Goal: Transaction & Acquisition: Purchase product/service

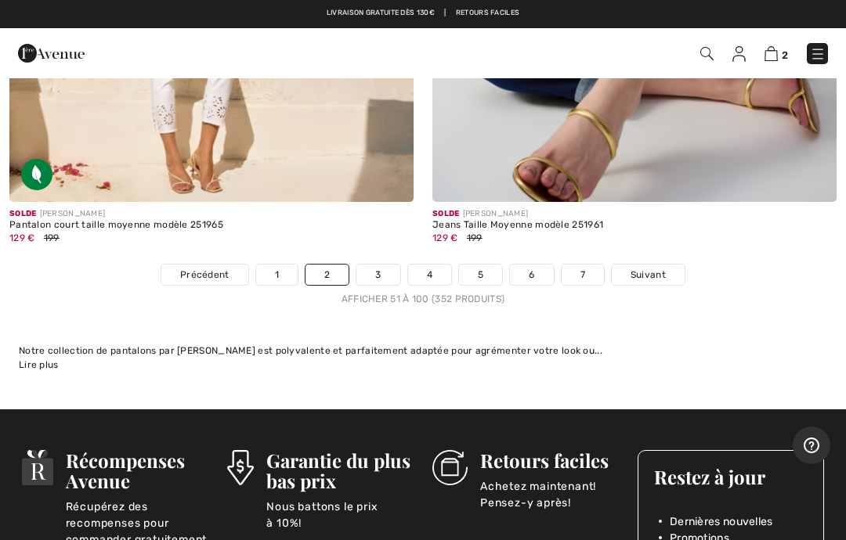
scroll to position [17555, 0]
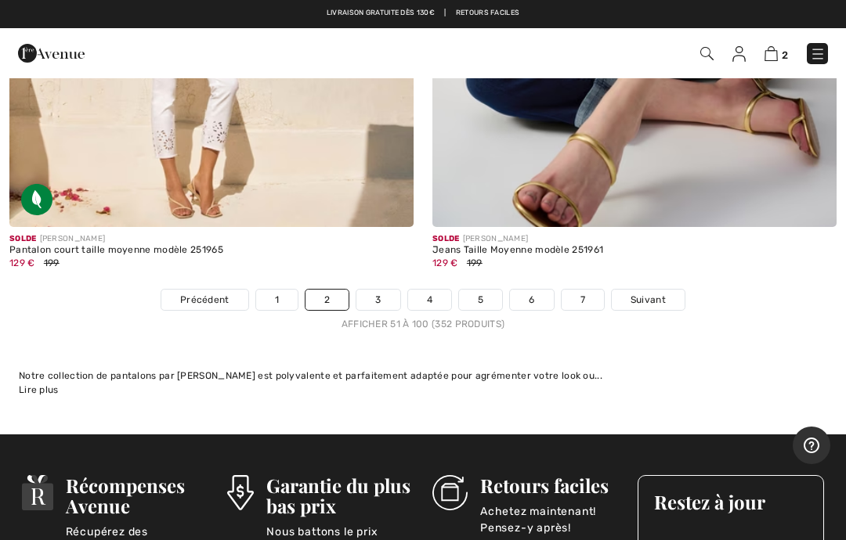
click at [644, 293] on span "Suivant" at bounding box center [647, 300] width 35 height 14
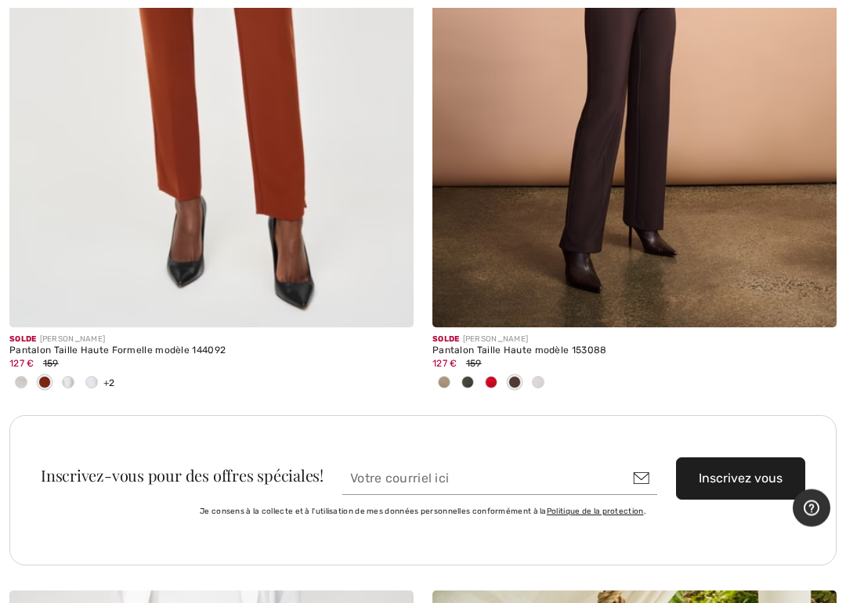
scroll to position [8031, 0]
click at [542, 377] on span at bounding box center [538, 382] width 13 height 13
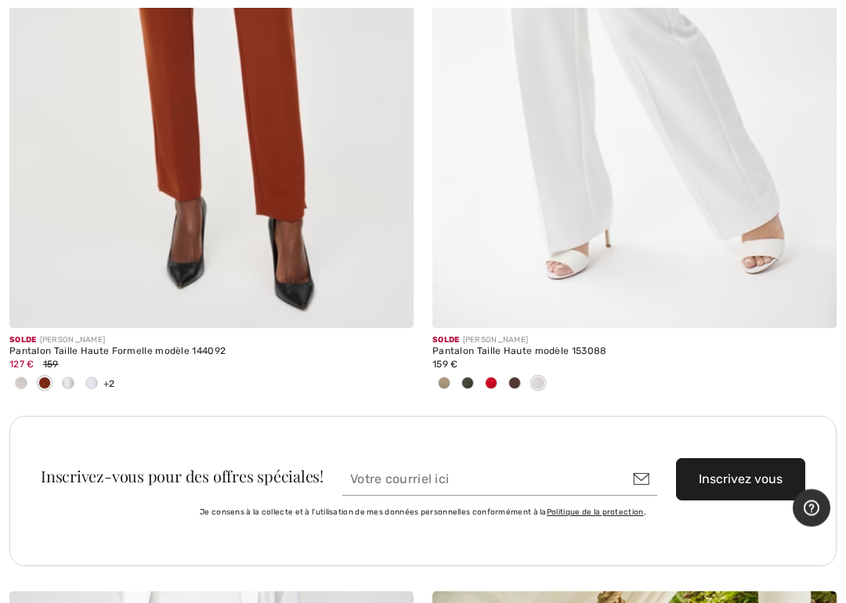
scroll to position [8030, 0]
click at [764, 208] on img at bounding box center [634, 25] width 404 height 606
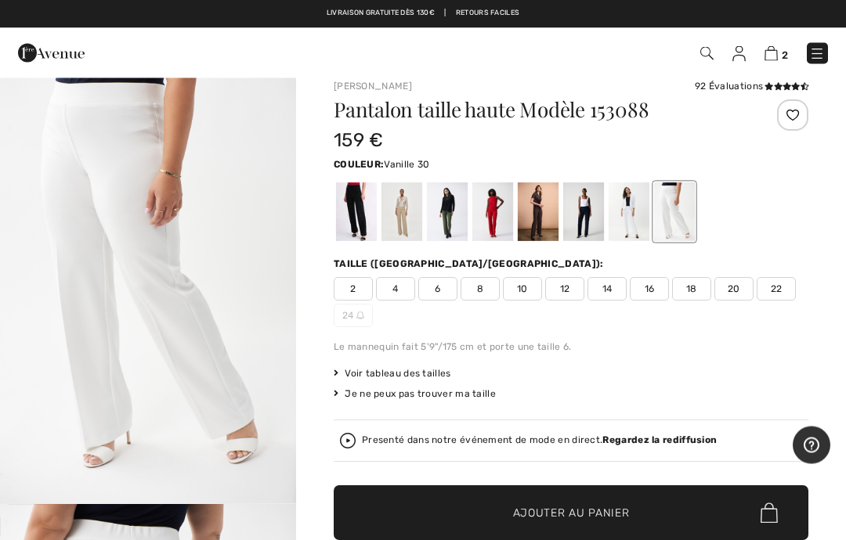
scroll to position [9, 0]
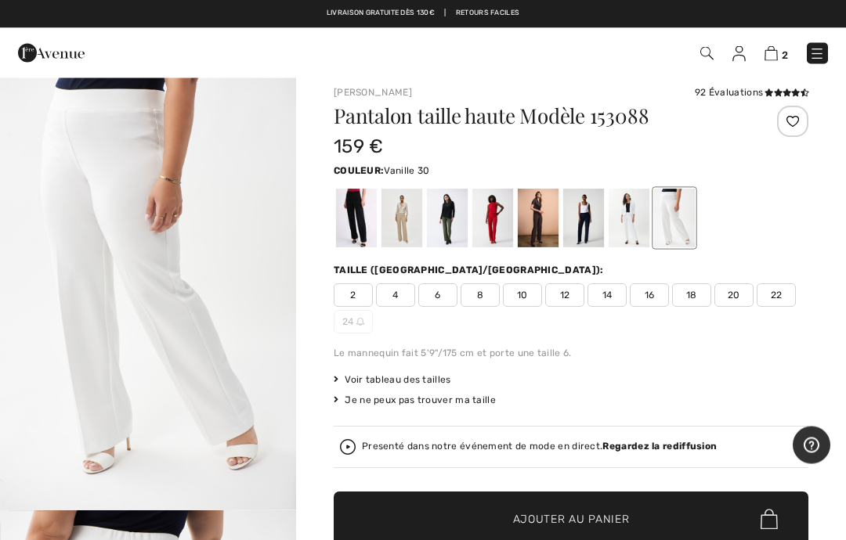
click at [744, 303] on span "20" at bounding box center [733, 295] width 39 height 23
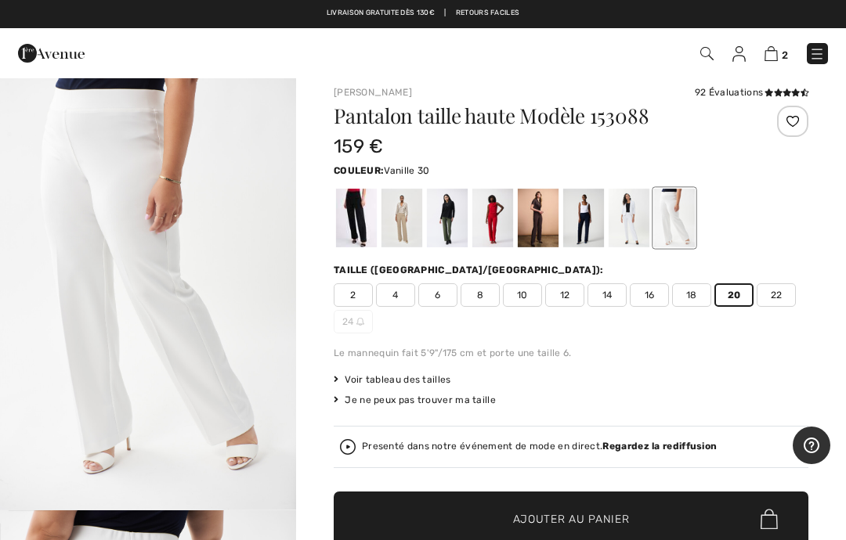
click at [629, 508] on span "✔ Ajouté au panier Ajouter au panier" at bounding box center [571, 519] width 474 height 55
click at [777, 52] on img at bounding box center [770, 53] width 13 height 15
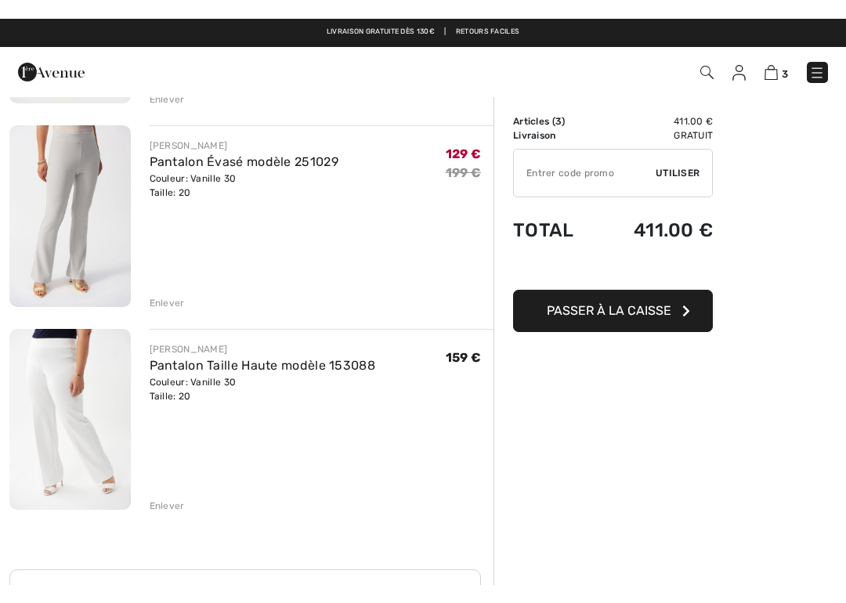
scroll to position [265, 0]
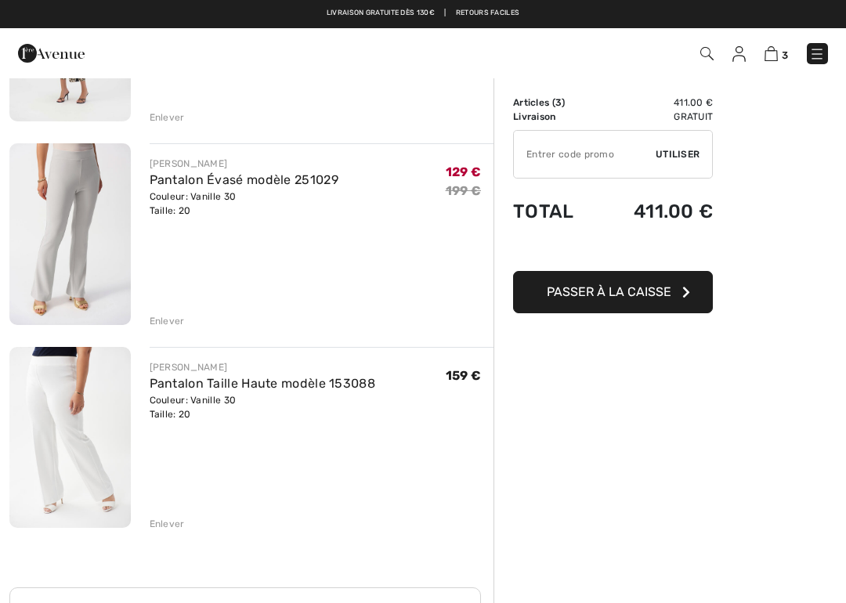
click at [74, 404] on img at bounding box center [69, 437] width 121 height 181
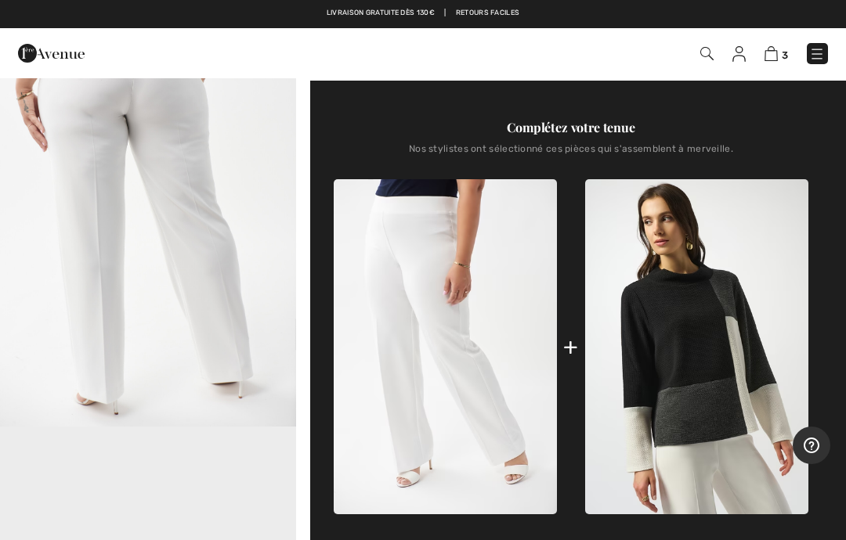
scroll to position [536, 0]
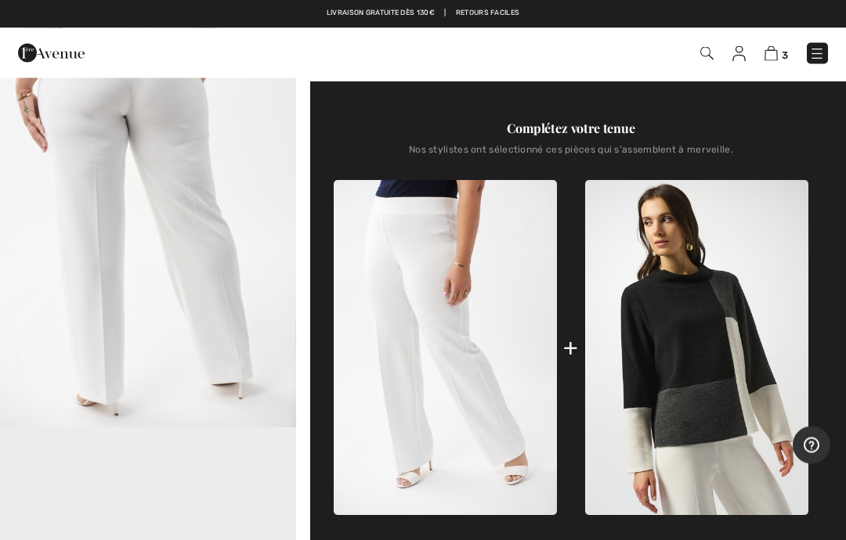
click at [776, 56] on img at bounding box center [770, 53] width 13 height 15
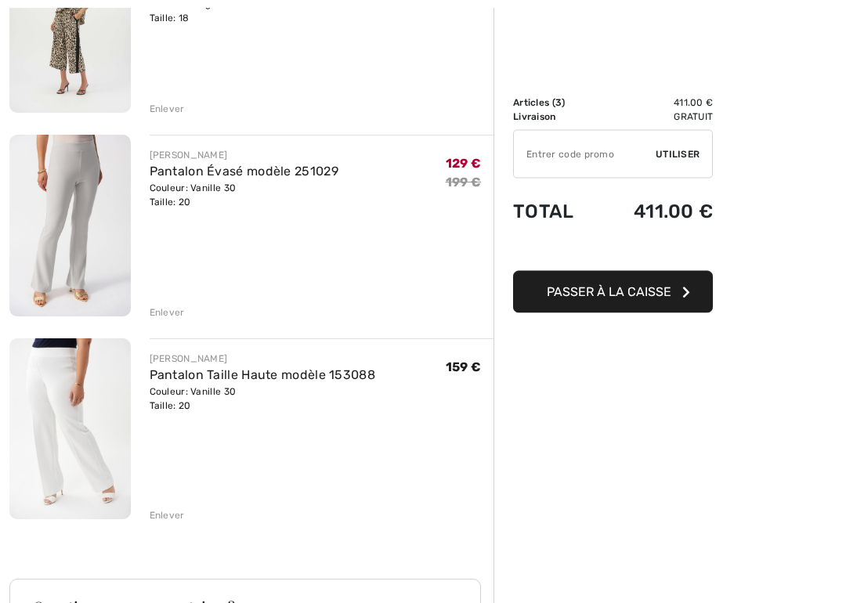
scroll to position [289, 0]
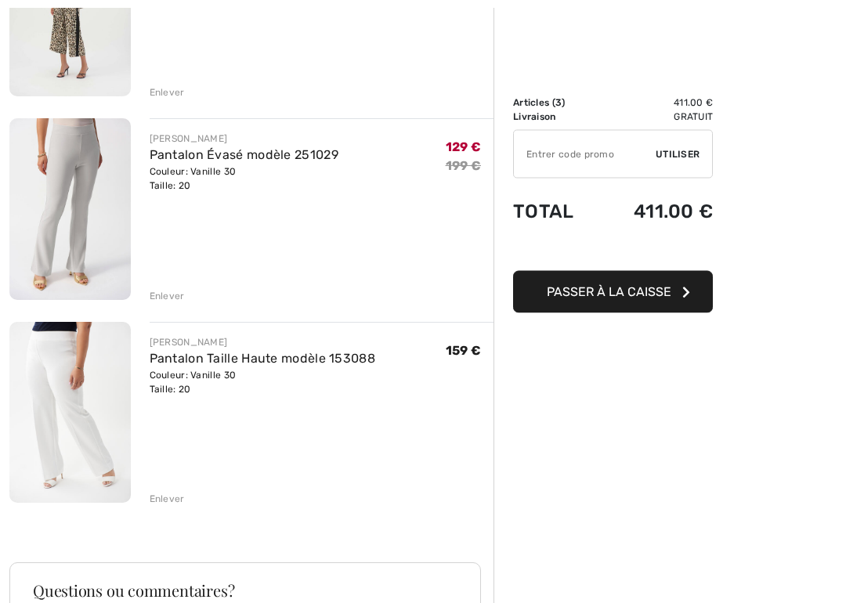
click at [174, 294] on div "Enlever" at bounding box center [167, 297] width 35 height 14
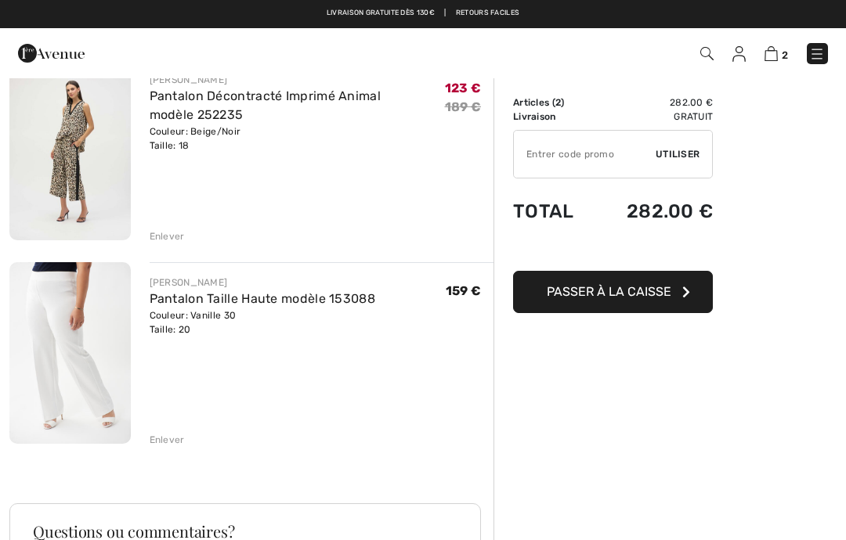
scroll to position [0, 0]
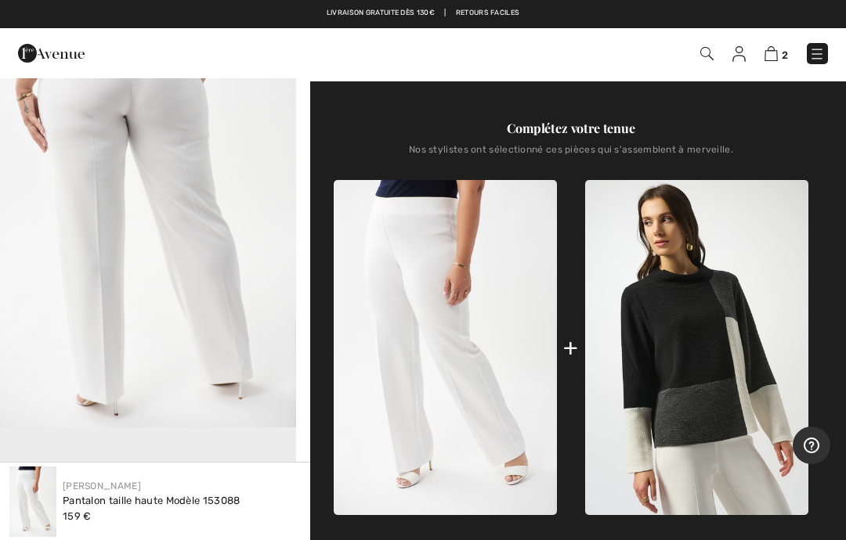
scroll to position [536, 0]
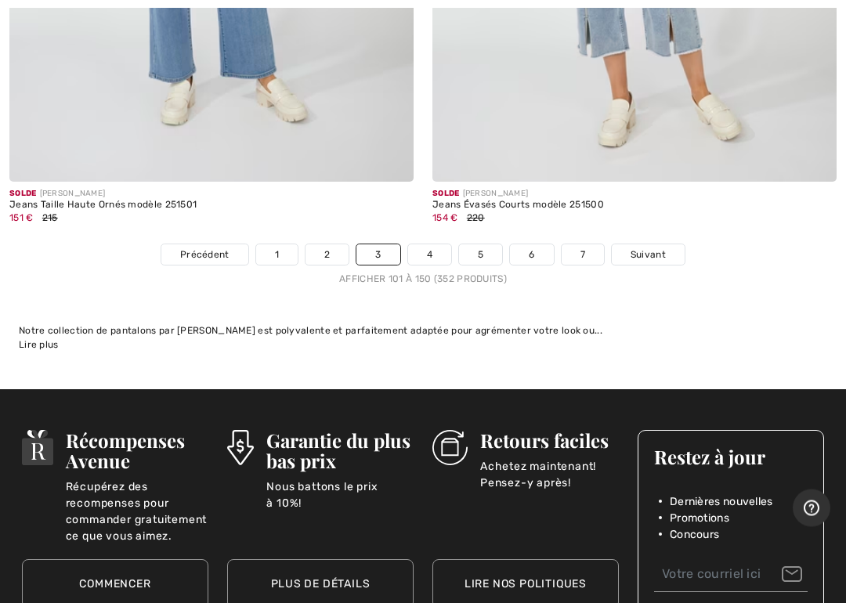
scroll to position [17445, 0]
click at [647, 247] on span "Suivant" at bounding box center [647, 254] width 35 height 14
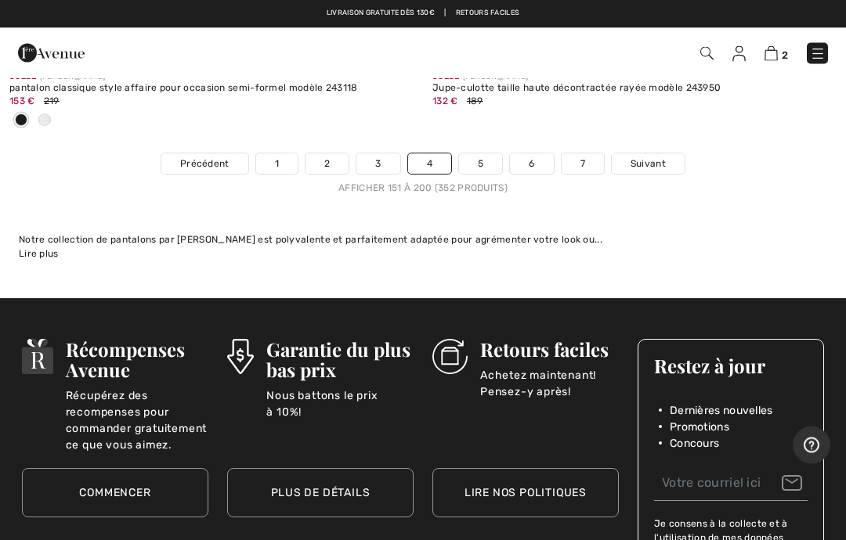
scroll to position [17445, 0]
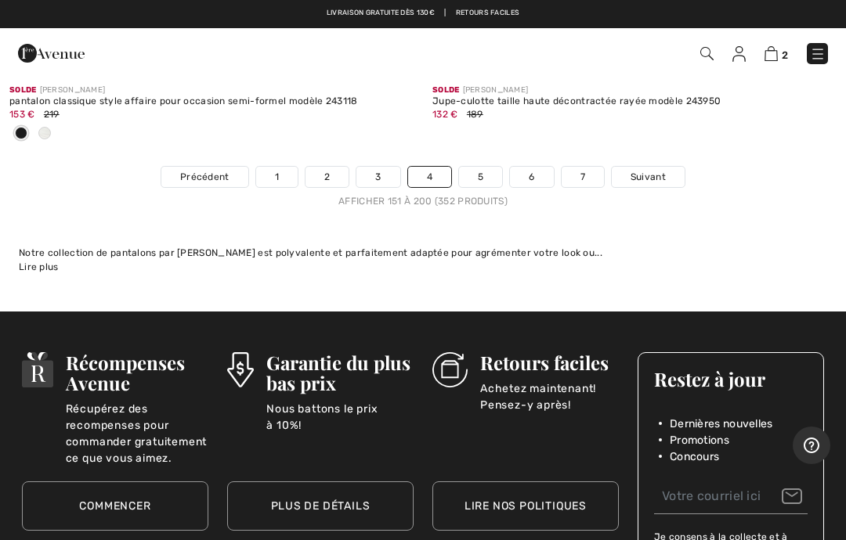
click at [657, 170] on span "Suivant" at bounding box center [647, 177] width 35 height 14
click at [645, 167] on link "Suivant" at bounding box center [648, 177] width 73 height 20
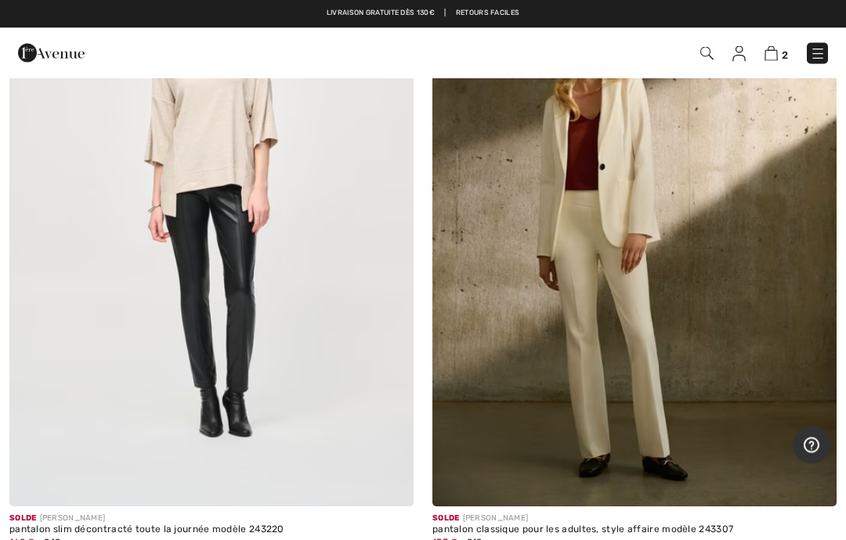
scroll to position [2293, 0]
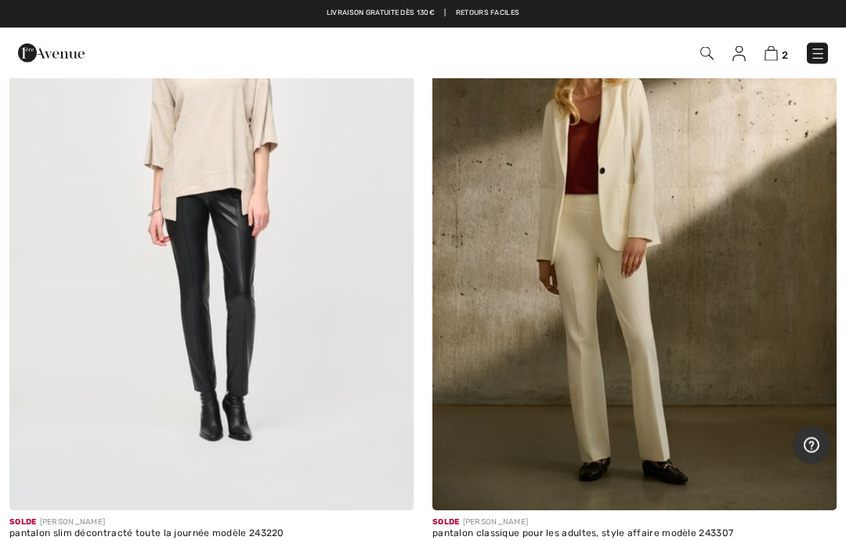
click at [707, 313] on img at bounding box center [634, 208] width 404 height 606
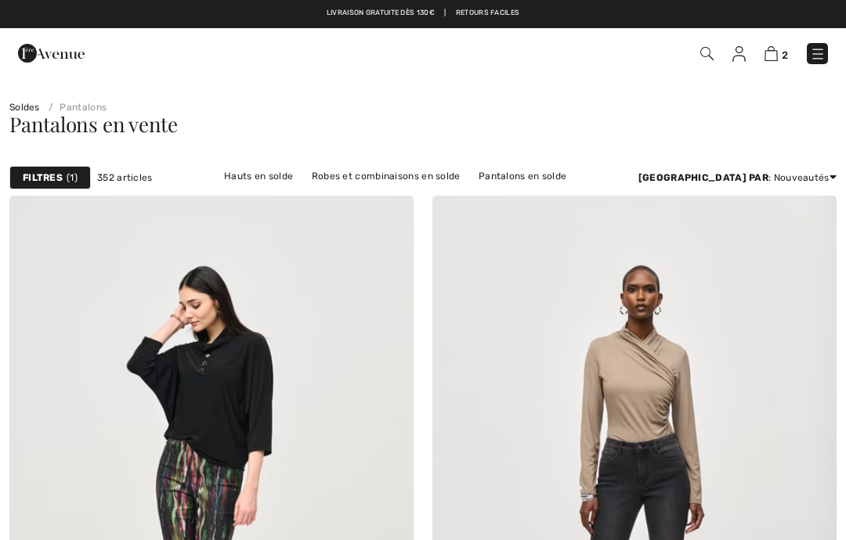
checkbox input "true"
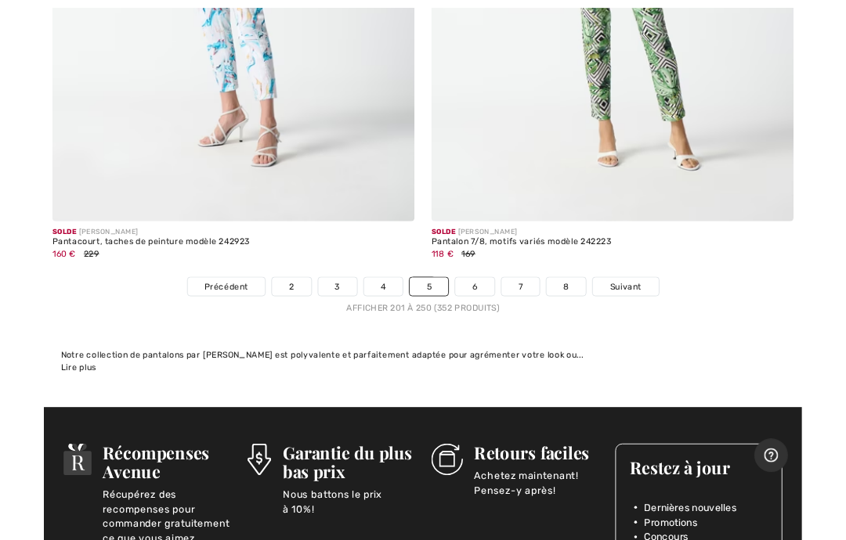
scroll to position [17337, 0]
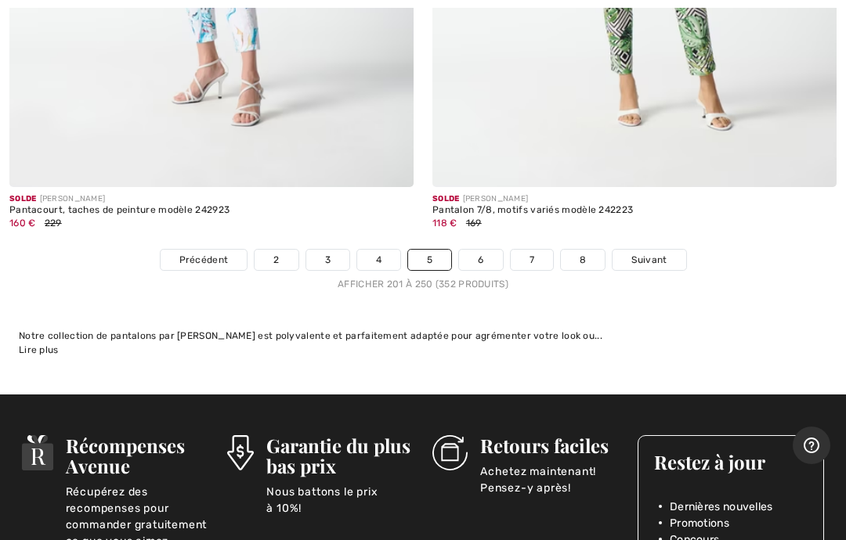
click at [651, 250] on link "Suivant" at bounding box center [648, 260] width 73 height 20
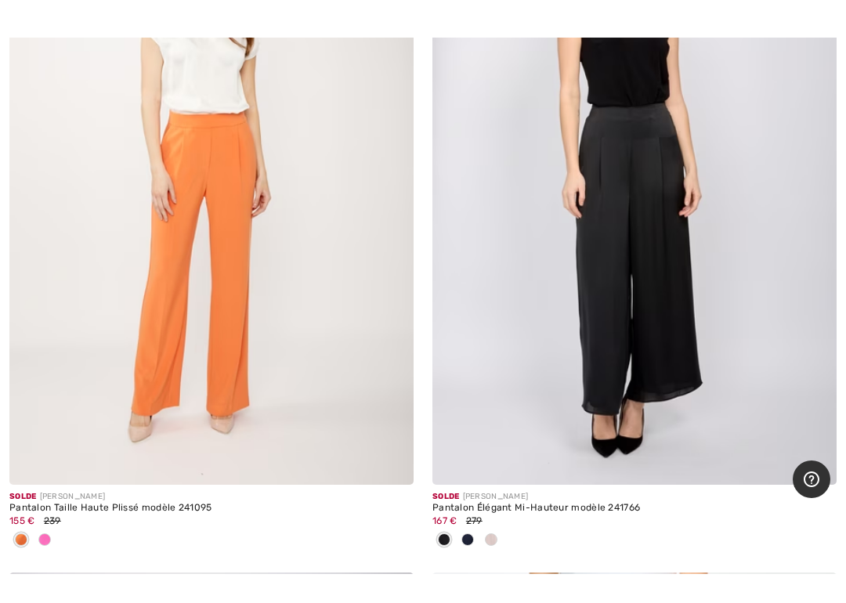
scroll to position [2342, 0]
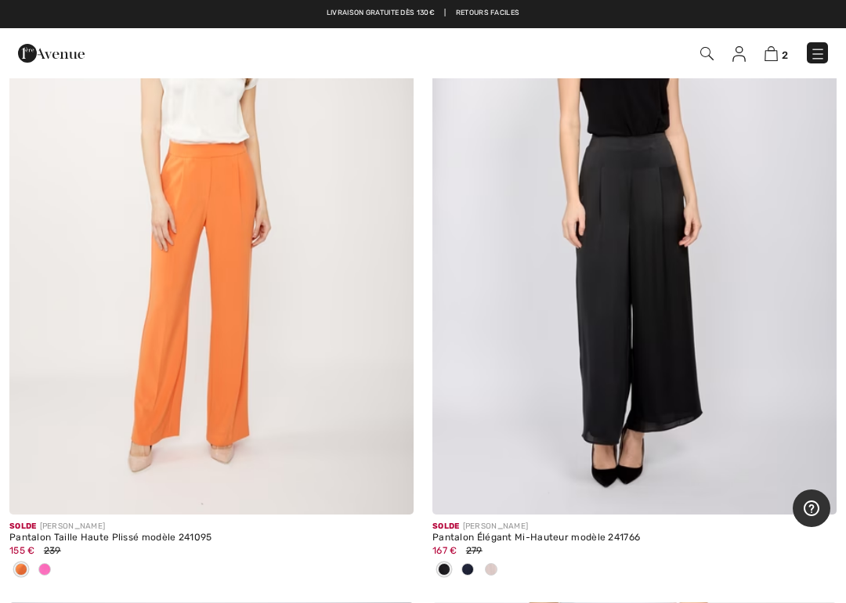
click at [633, 340] on img at bounding box center [634, 211] width 404 height 606
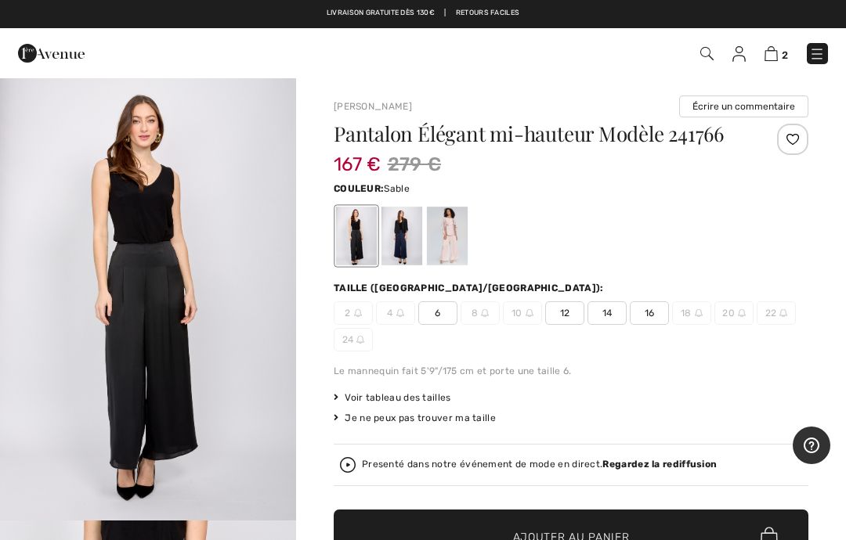
click at [457, 237] on div at bounding box center [447, 236] width 41 height 59
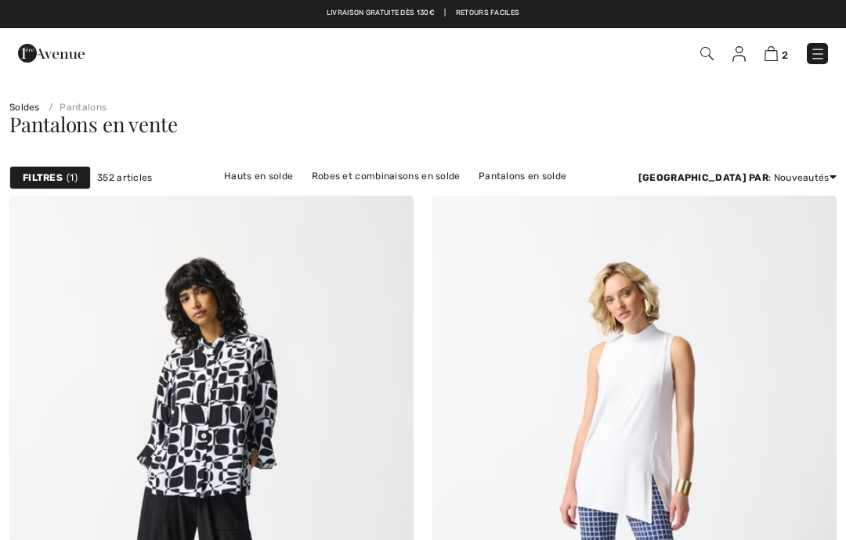
checkbox input "true"
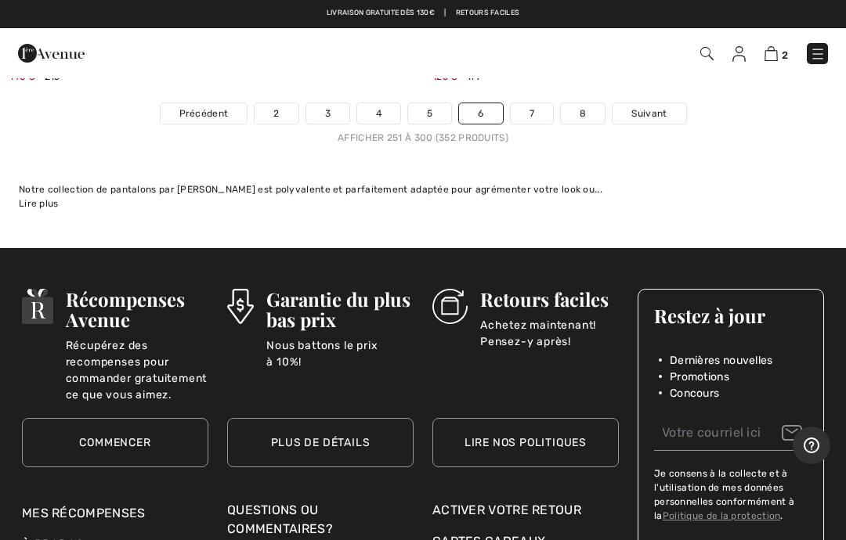
scroll to position [17601, 0]
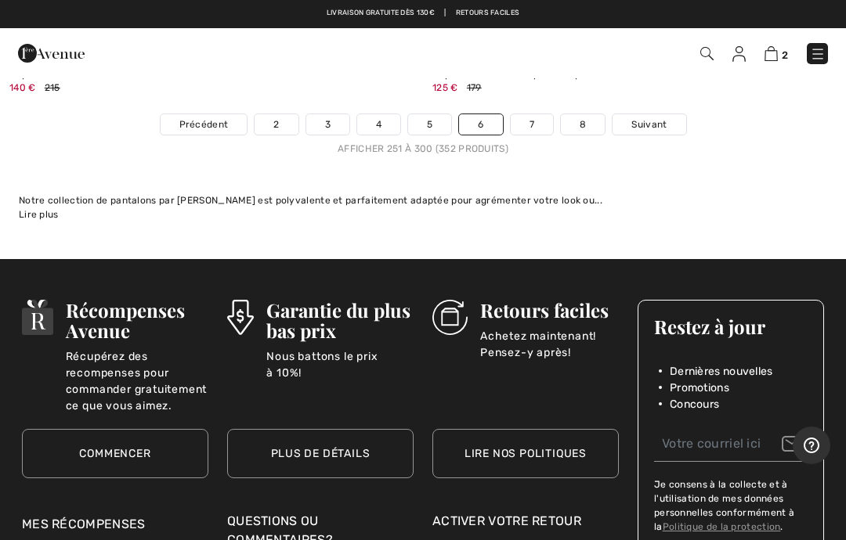
click at [653, 117] on span "Suivant" at bounding box center [648, 124] width 35 height 14
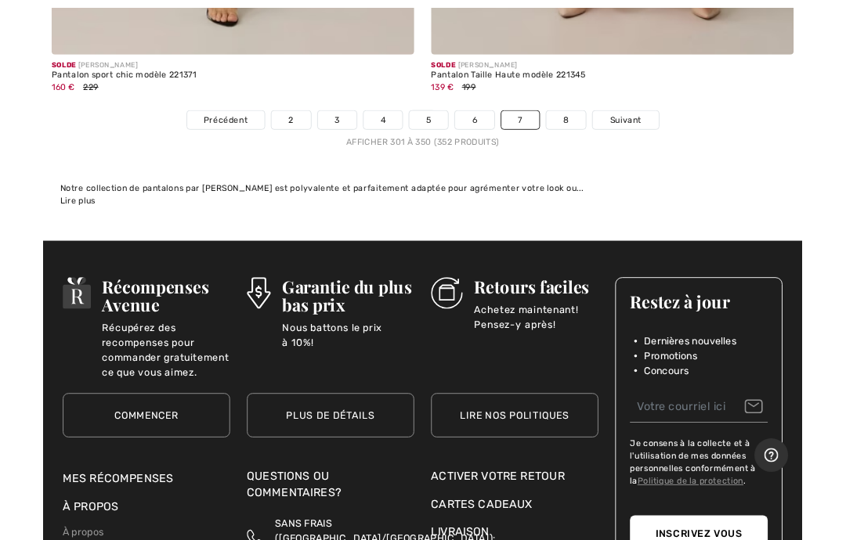
scroll to position [17524, 0]
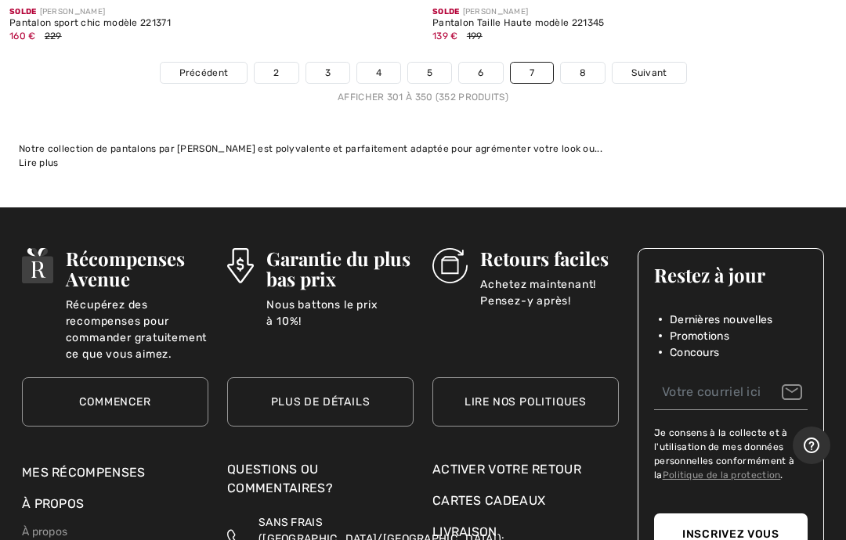
click at [656, 66] on span "Suivant" at bounding box center [648, 73] width 35 height 14
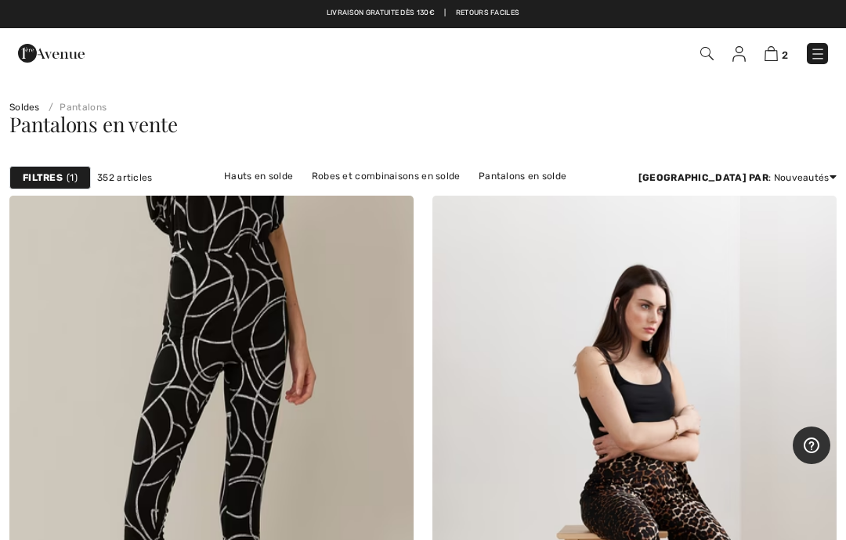
click at [235, 171] on link "Hauts en solde" at bounding box center [258, 176] width 85 height 20
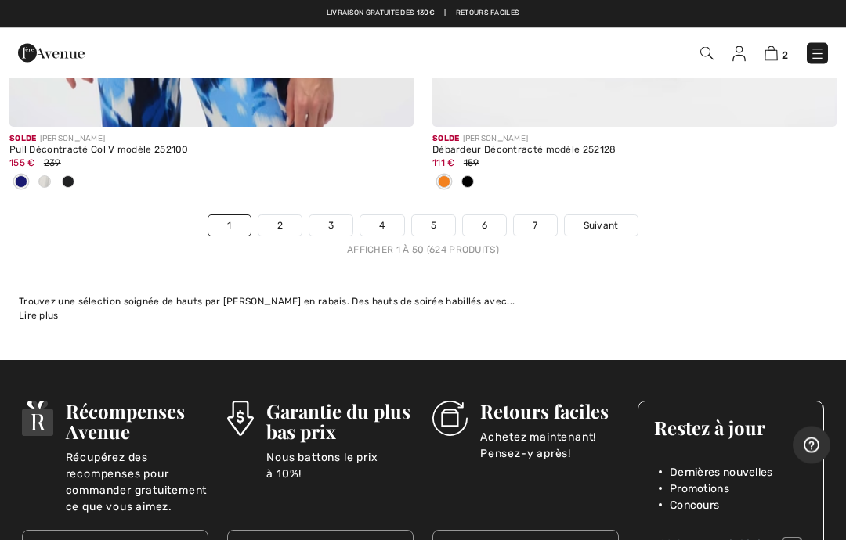
scroll to position [17679, 0]
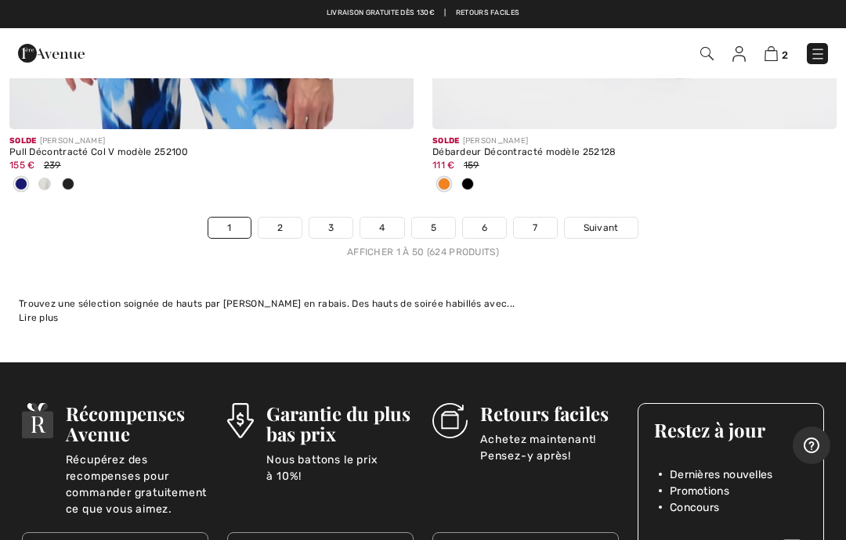
click at [606, 221] on span "Suivant" at bounding box center [600, 228] width 35 height 14
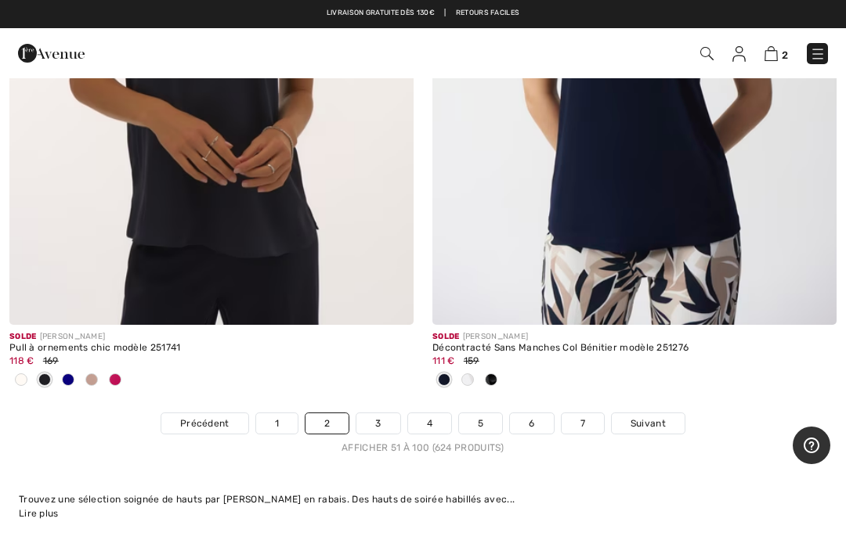
scroll to position [17473, 0]
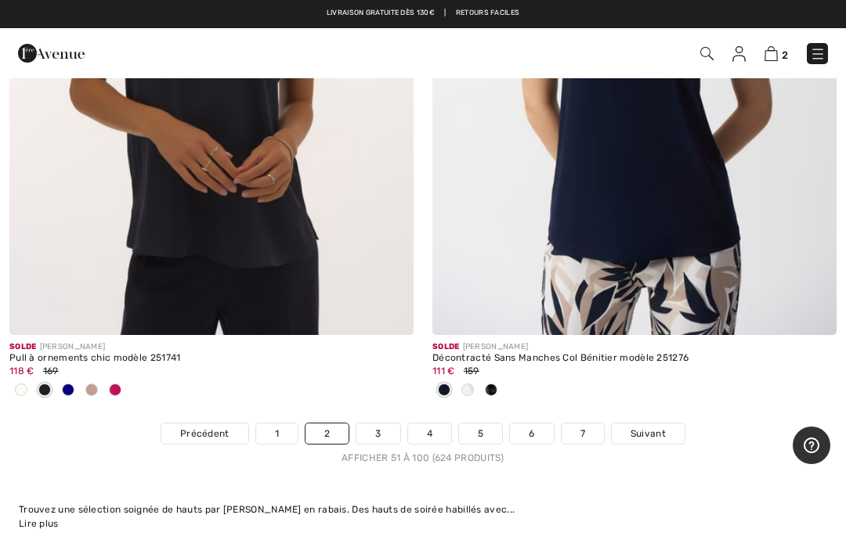
click at [648, 427] on span "Suivant" at bounding box center [647, 434] width 35 height 14
click at [651, 427] on span "Suivant" at bounding box center [647, 434] width 35 height 14
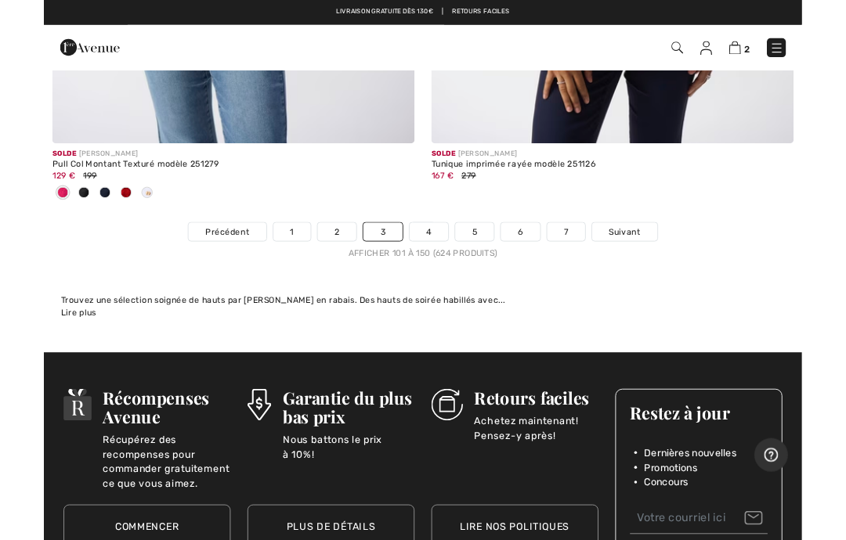
scroll to position [17679, 0]
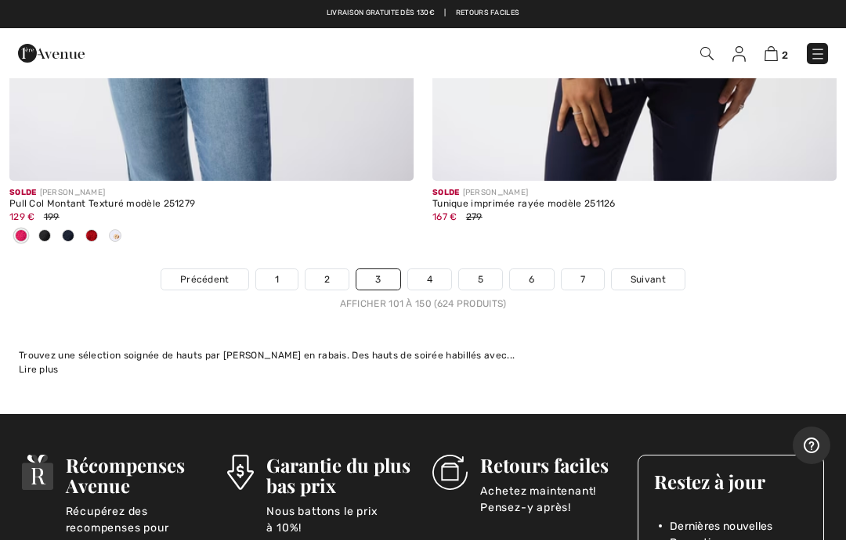
click at [644, 272] on span "Suivant" at bounding box center [647, 279] width 35 height 14
click at [645, 272] on span "Suivant" at bounding box center [647, 279] width 35 height 14
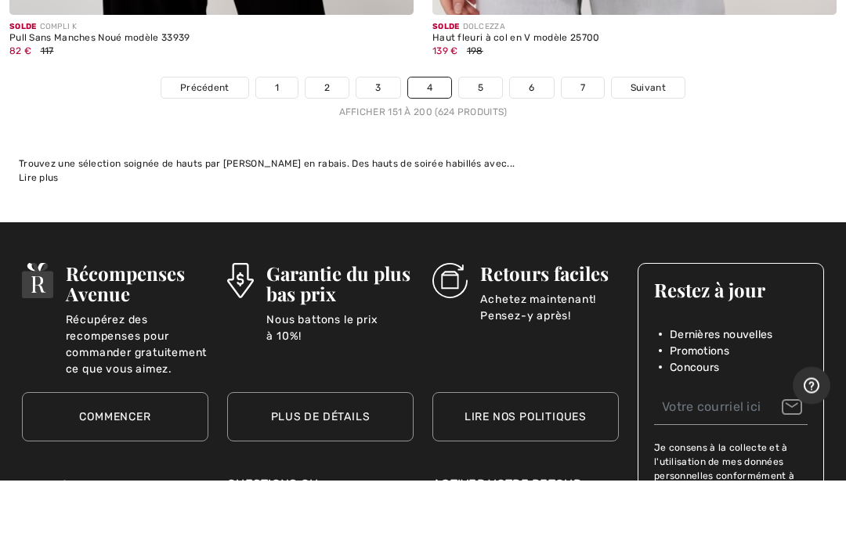
scroll to position [17716, 0]
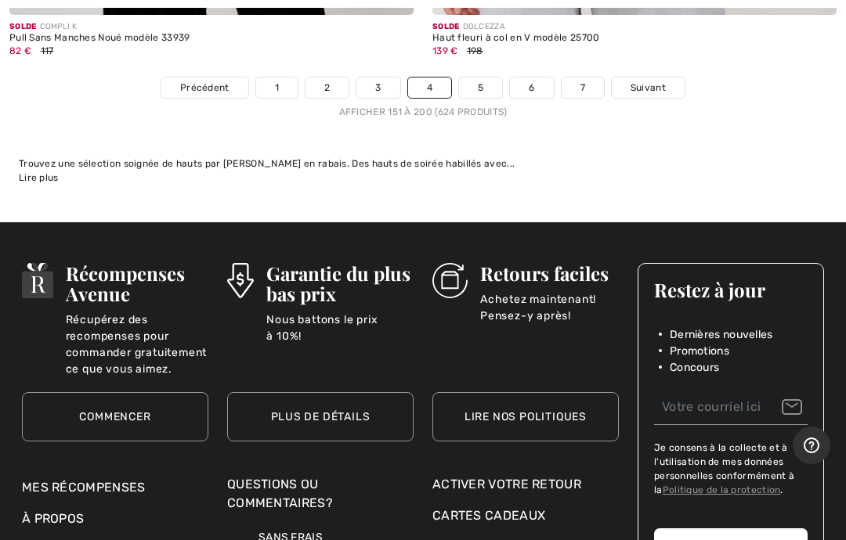
click at [644, 81] on span "Suivant" at bounding box center [647, 88] width 35 height 14
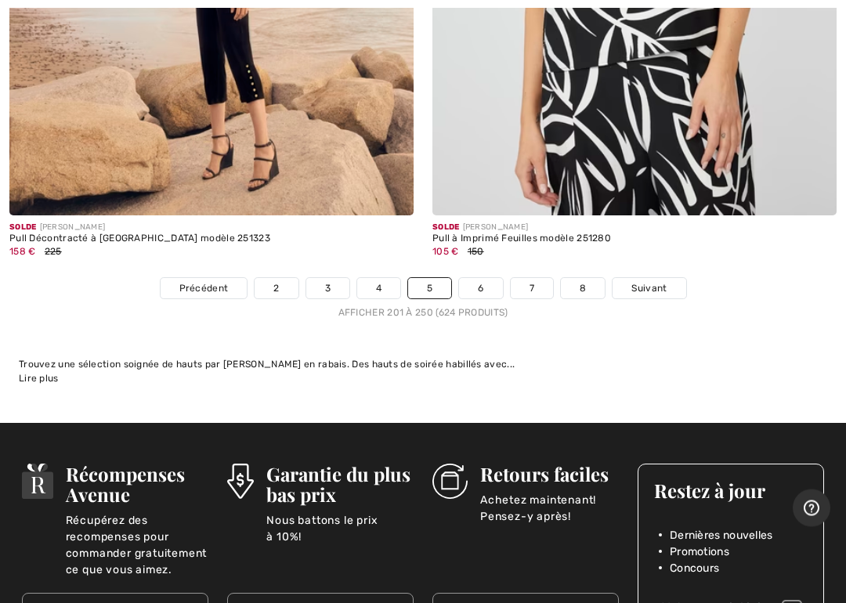
scroll to position [17412, 0]
click at [647, 281] on span "Suivant" at bounding box center [648, 288] width 35 height 14
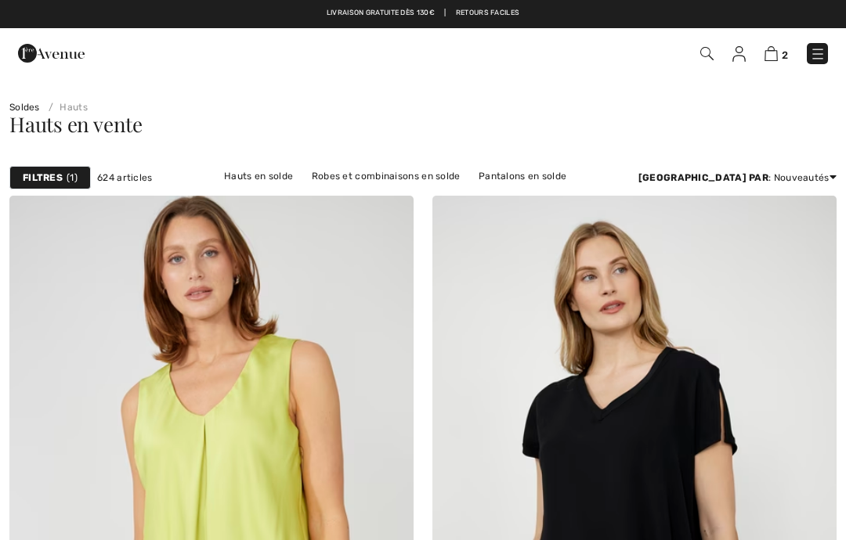
checkbox input "true"
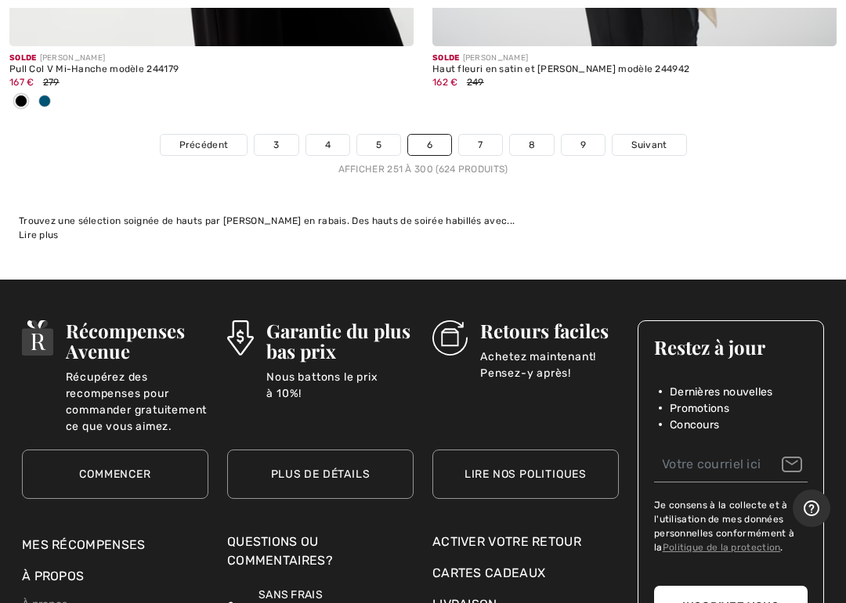
scroll to position [17609, 0]
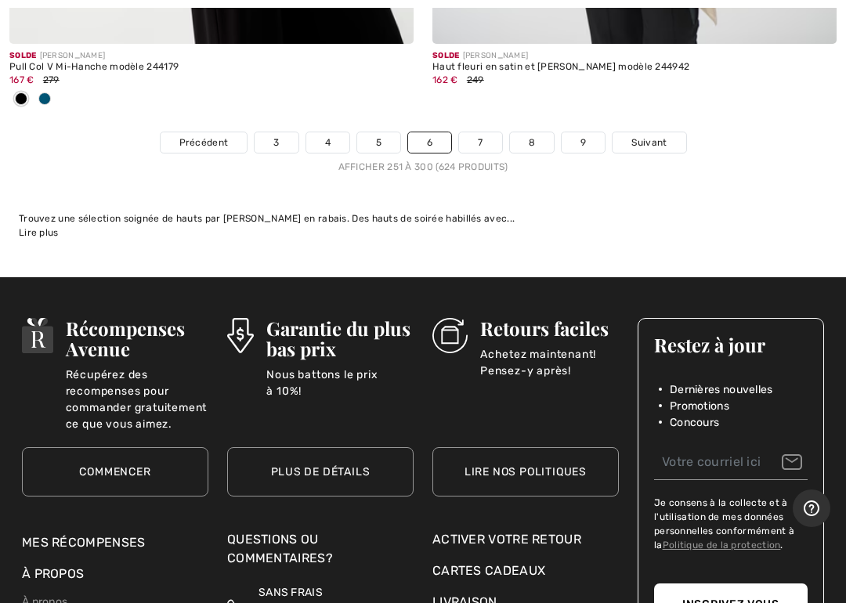
click at [653, 135] on span "Suivant" at bounding box center [648, 142] width 35 height 14
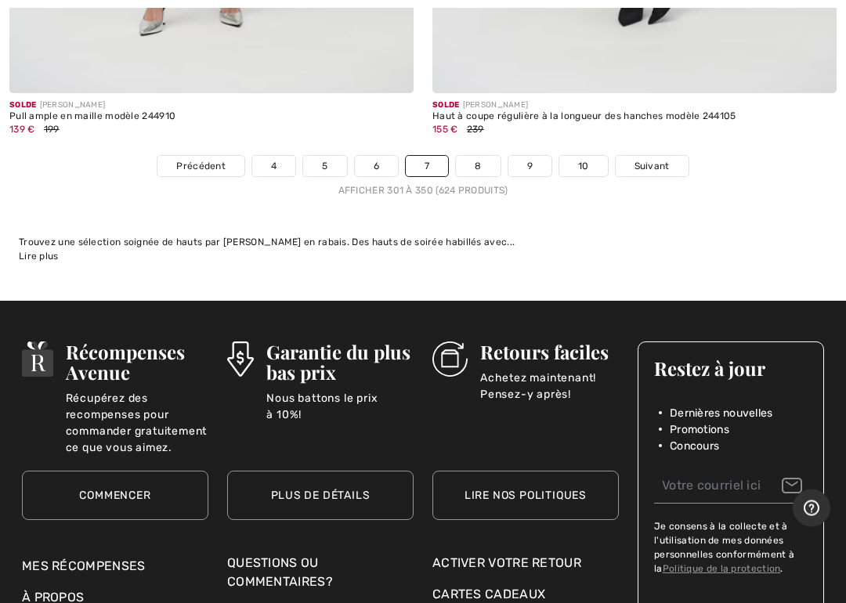
scroll to position [17733, 0]
click at [654, 156] on link "Suivant" at bounding box center [651, 166] width 73 height 20
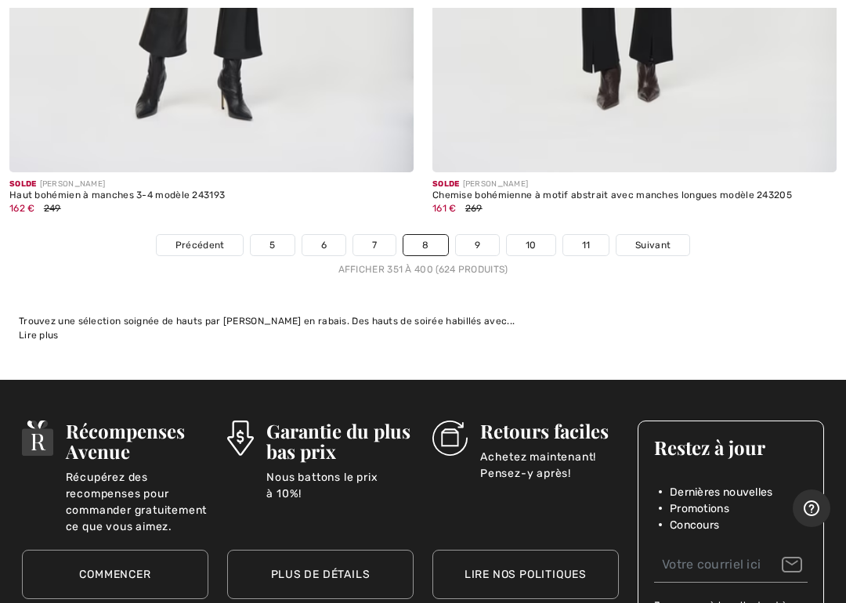
scroll to position [17529, 0]
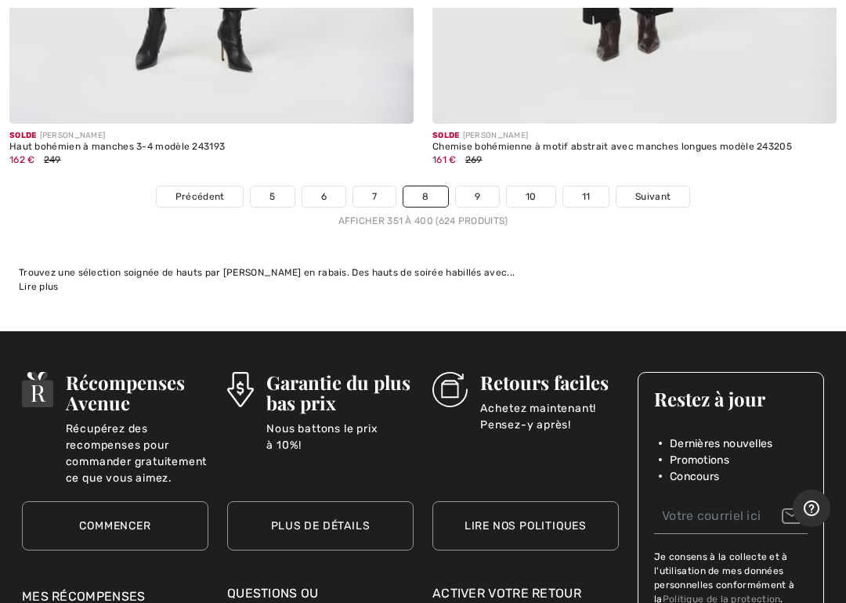
click at [659, 189] on span "Suivant" at bounding box center [652, 196] width 35 height 14
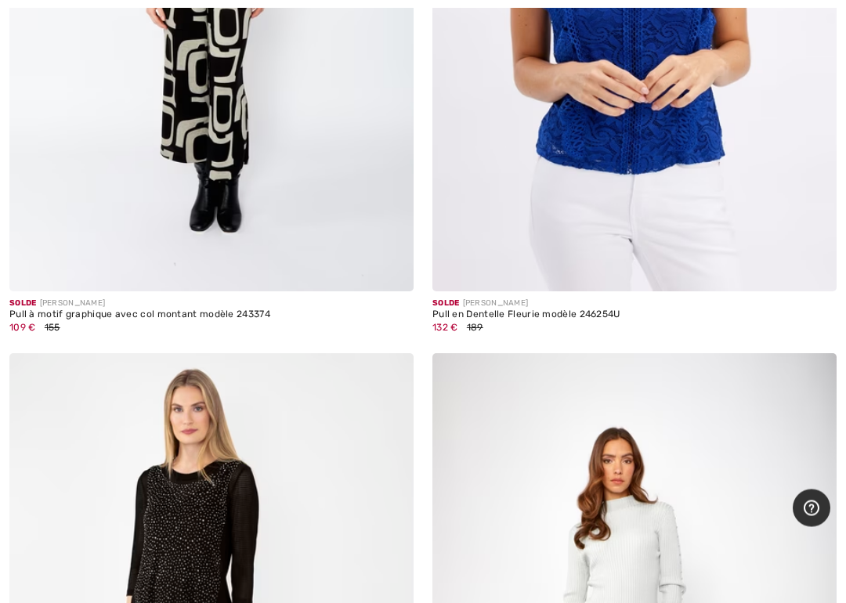
scroll to position [1178, 0]
click at [783, 394] on div at bounding box center [803, 385] width 65 height 65
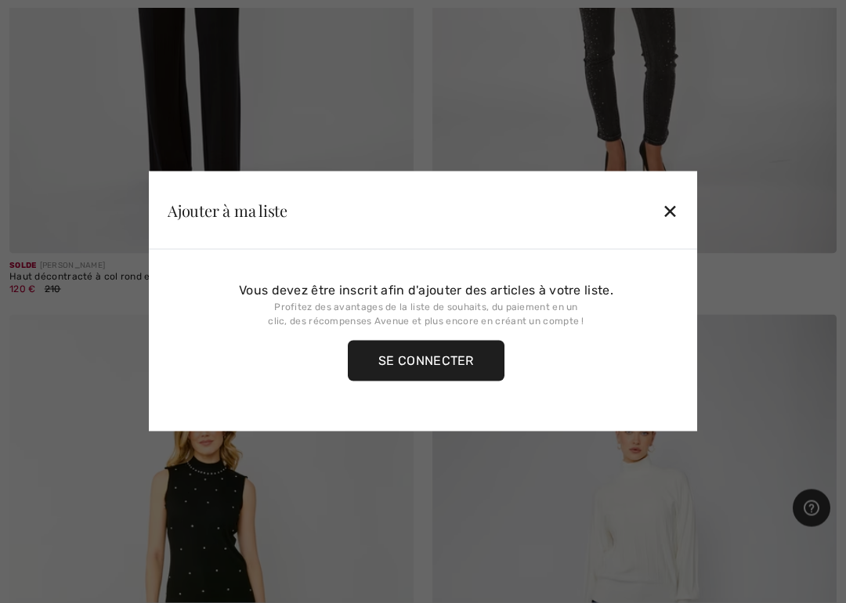
click at [676, 206] on div "✕" at bounding box center [670, 210] width 16 height 33
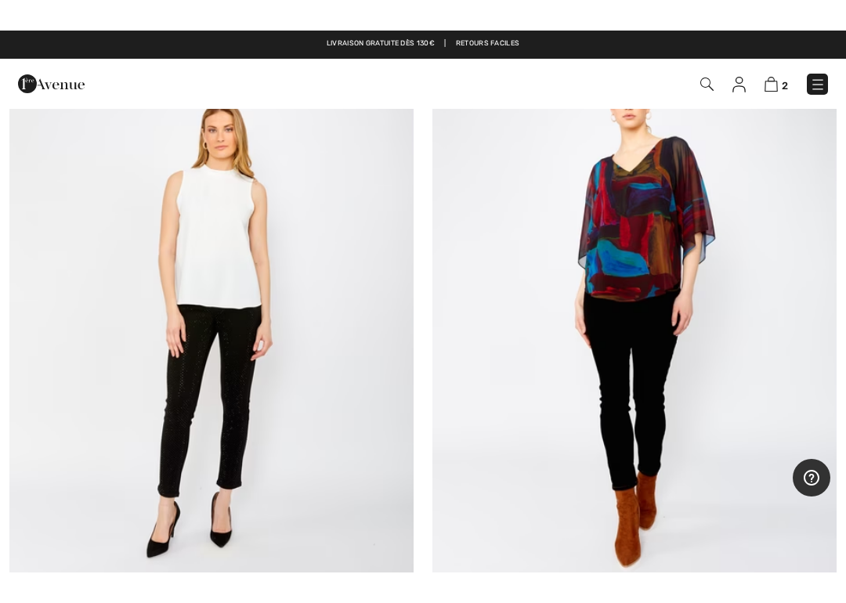
scroll to position [3500, 0]
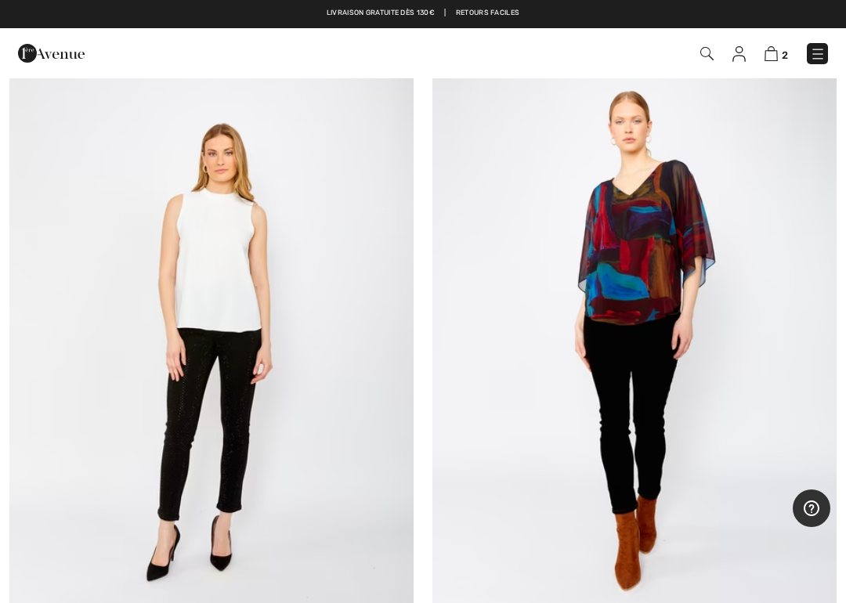
click at [700, 374] on img at bounding box center [634, 337] width 404 height 606
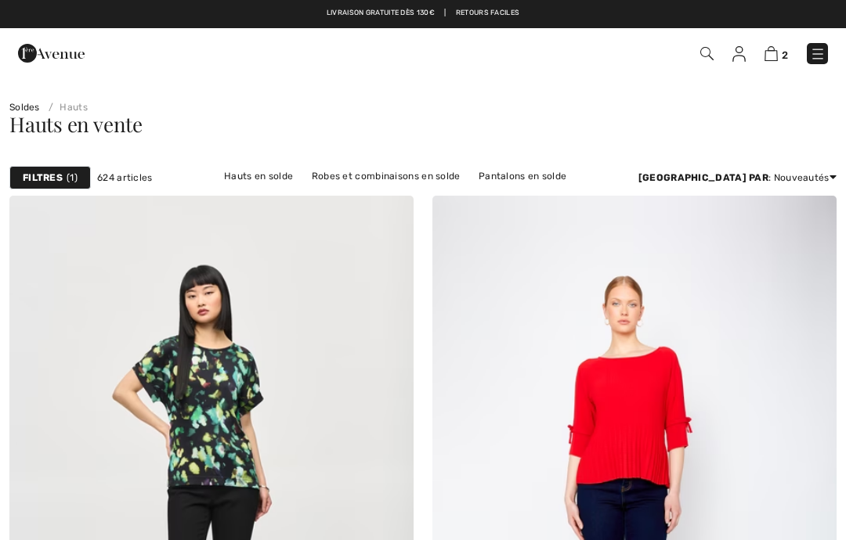
checkbox input "true"
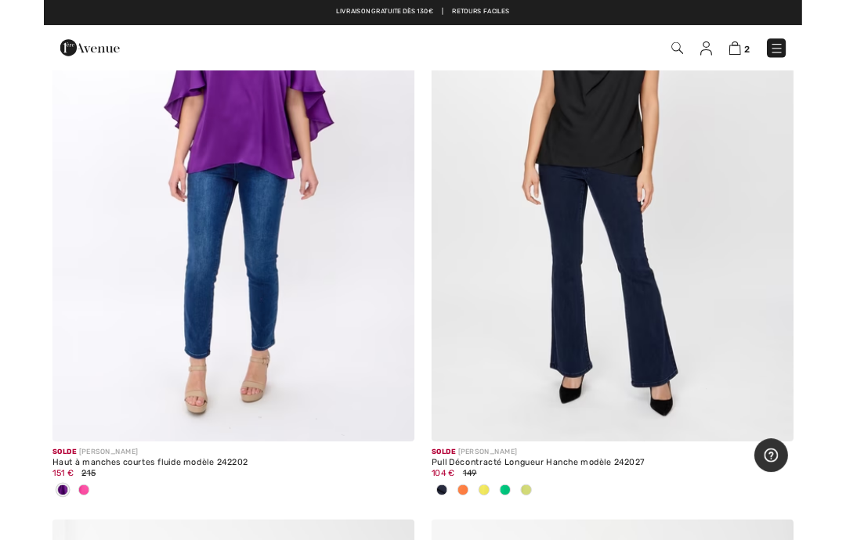
scroll to position [14865, 0]
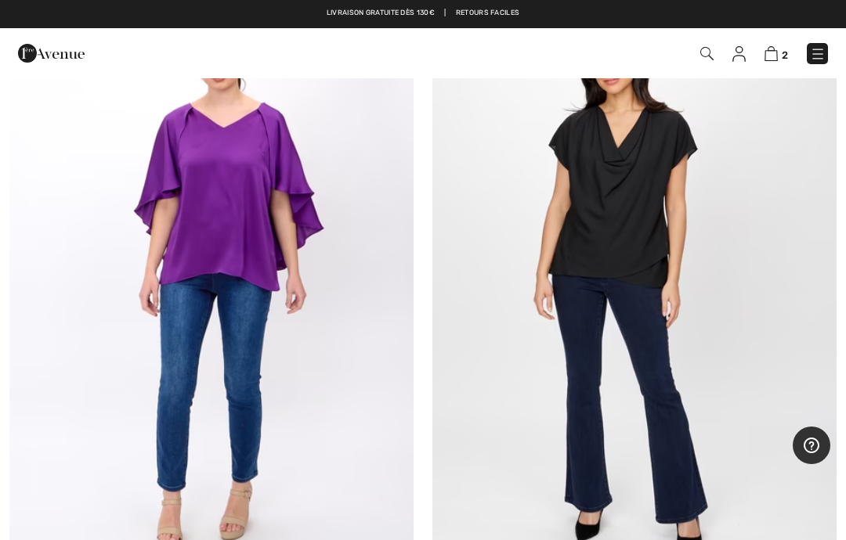
click at [301, 290] on img at bounding box center [211, 281] width 404 height 606
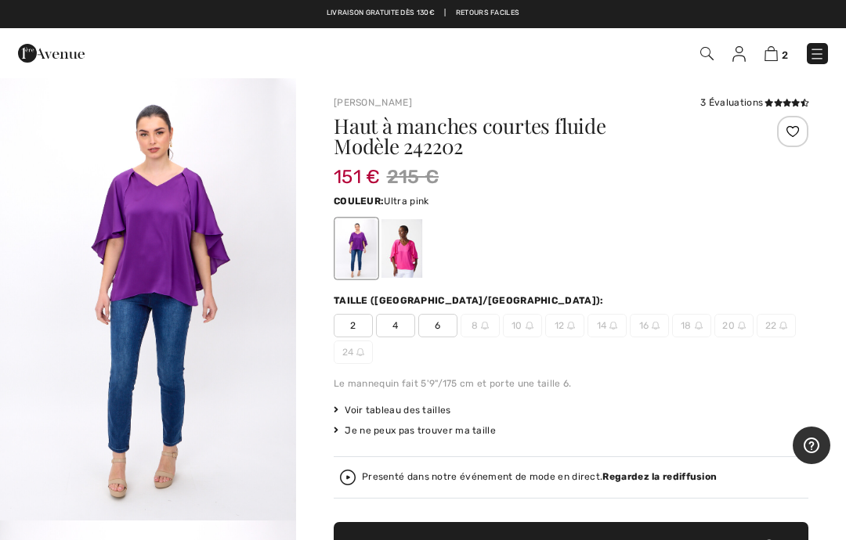
click at [419, 249] on div at bounding box center [401, 248] width 41 height 59
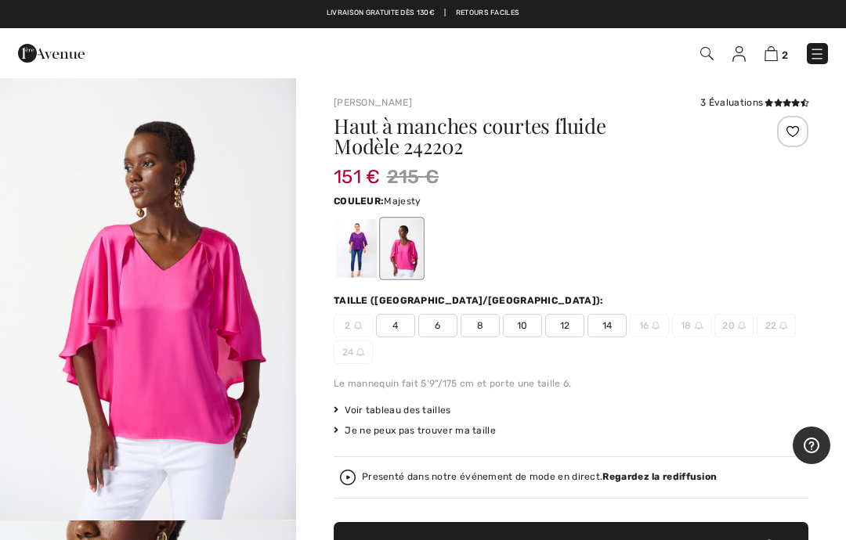
click at [360, 245] on div at bounding box center [356, 248] width 41 height 59
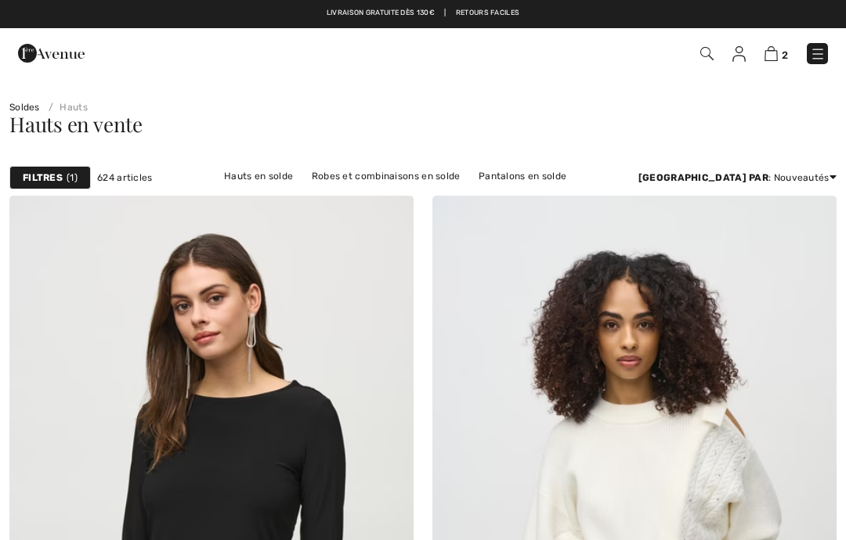
checkbox input "true"
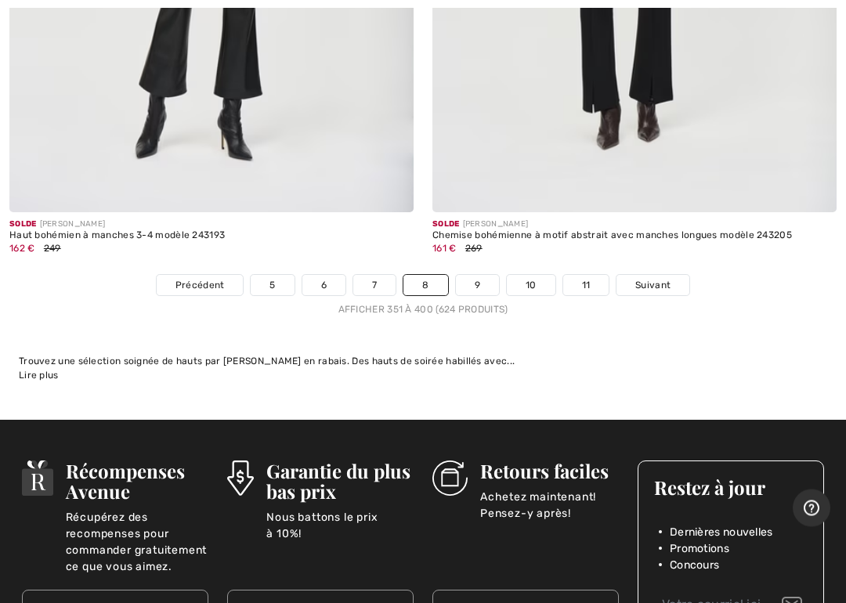
scroll to position [17441, 0]
click at [645, 278] on span "Suivant" at bounding box center [652, 285] width 35 height 14
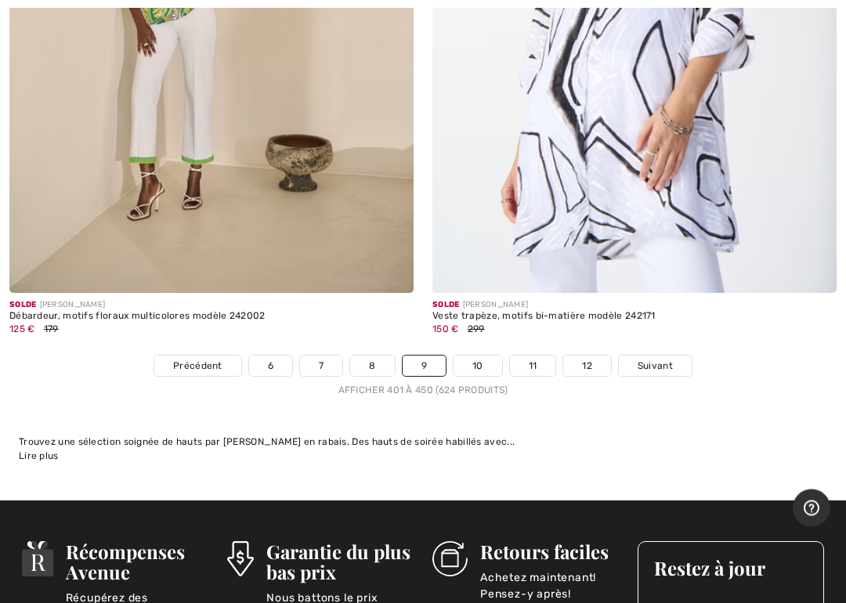
scroll to position [17386, 0]
click at [658, 359] on span "Suivant" at bounding box center [654, 366] width 35 height 14
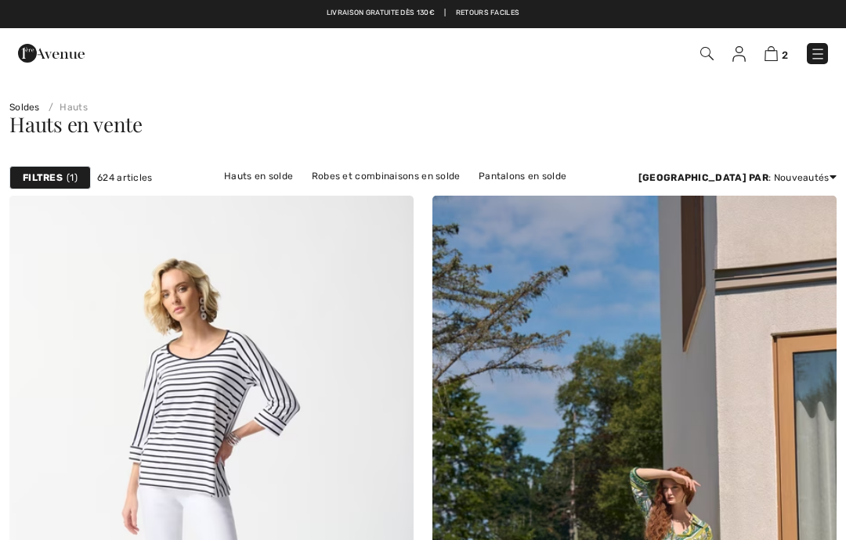
checkbox input "true"
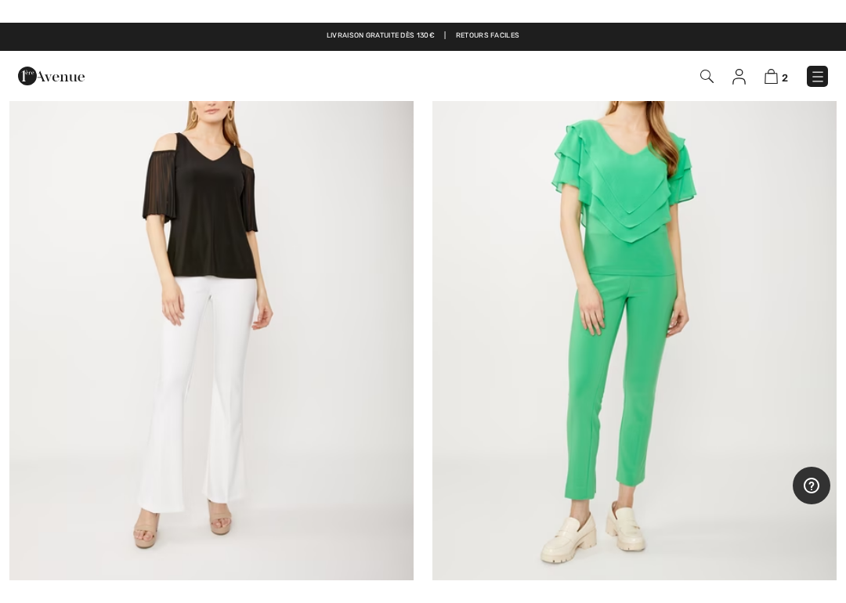
scroll to position [5792, 0]
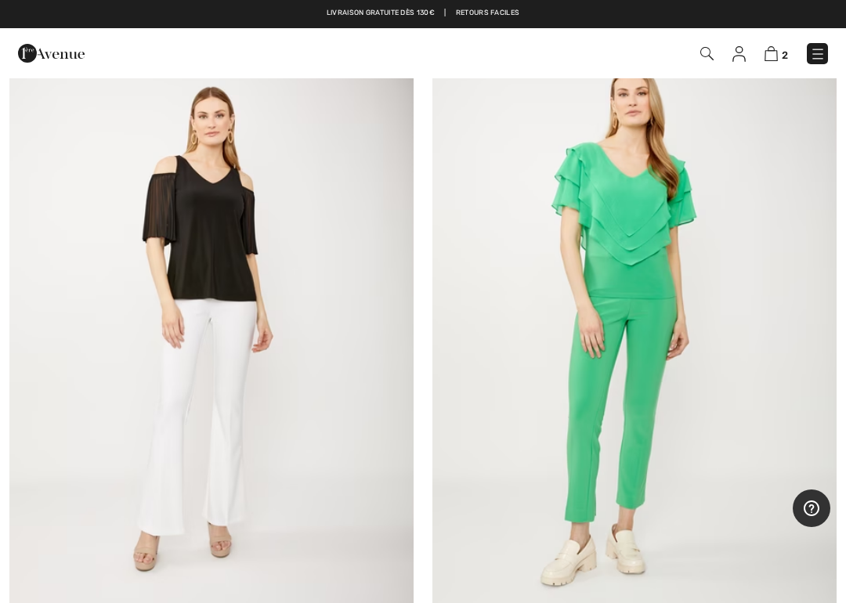
click at [686, 323] on img at bounding box center [634, 312] width 404 height 606
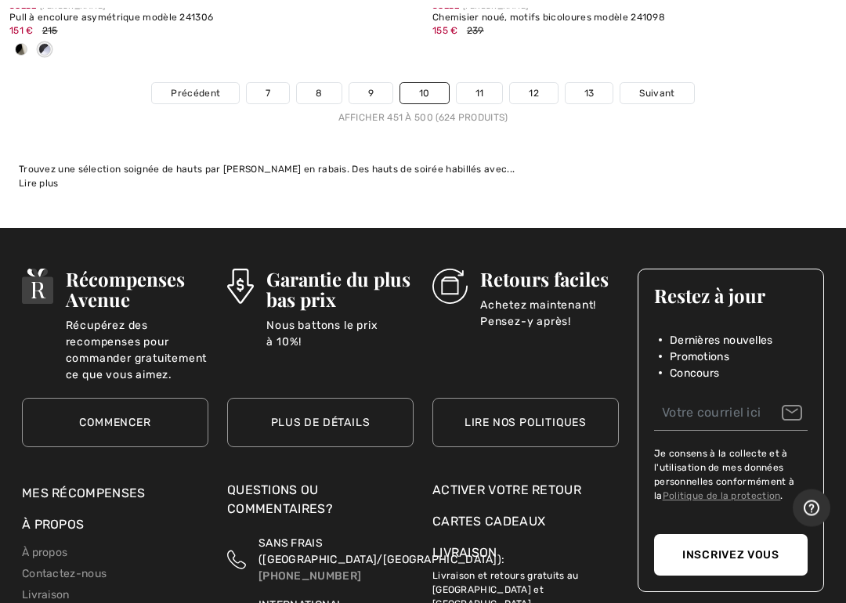
scroll to position [17918, 0]
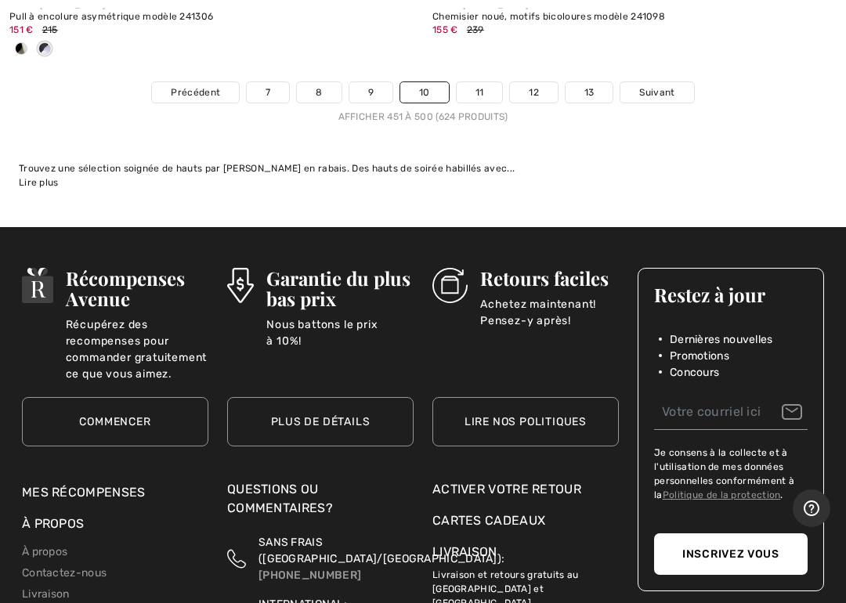
click at [658, 85] on span "Suivant" at bounding box center [656, 92] width 35 height 14
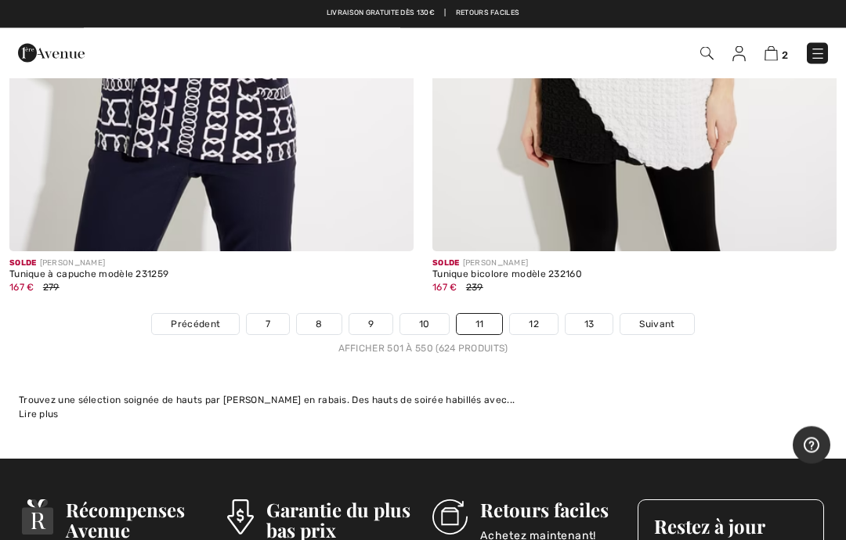
scroll to position [17427, 0]
click at [659, 317] on span "Suivant" at bounding box center [656, 324] width 35 height 14
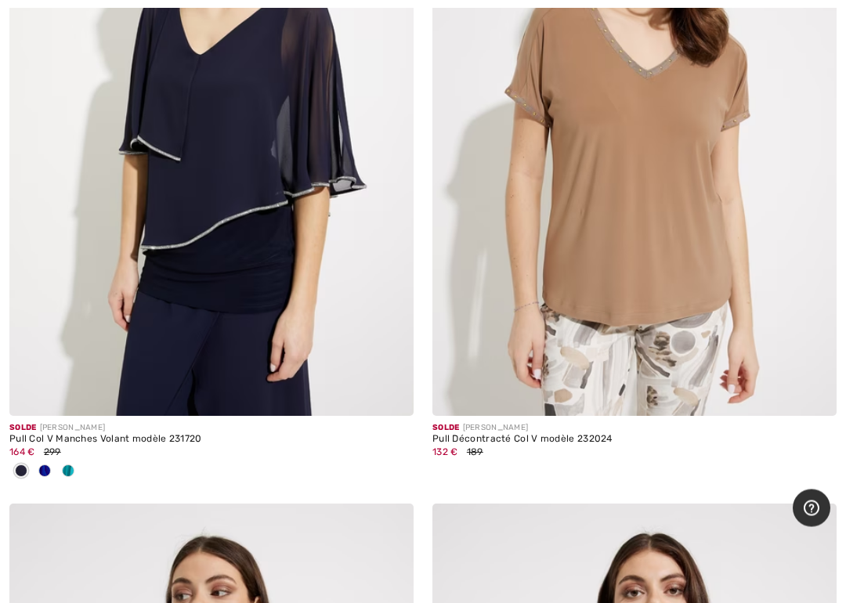
scroll to position [1084, 0]
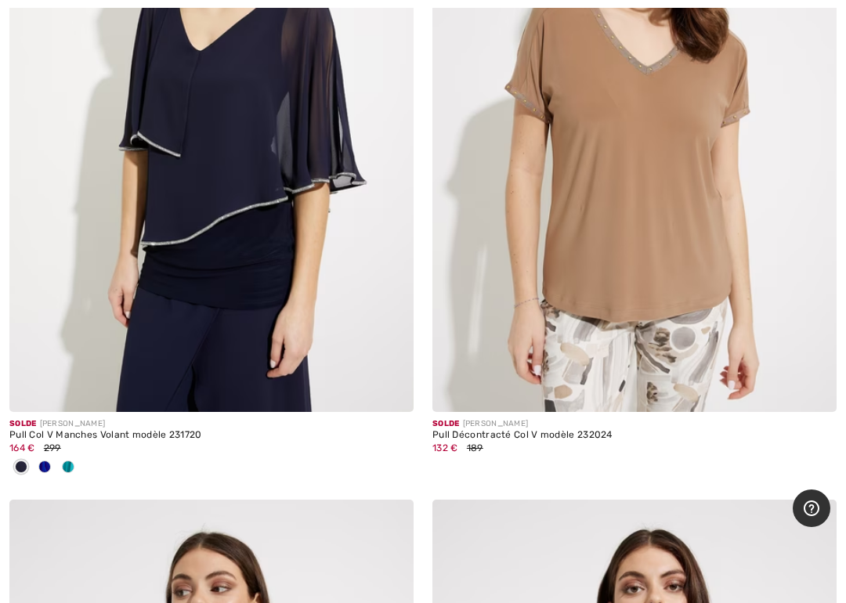
click at [320, 290] on img at bounding box center [211, 109] width 404 height 606
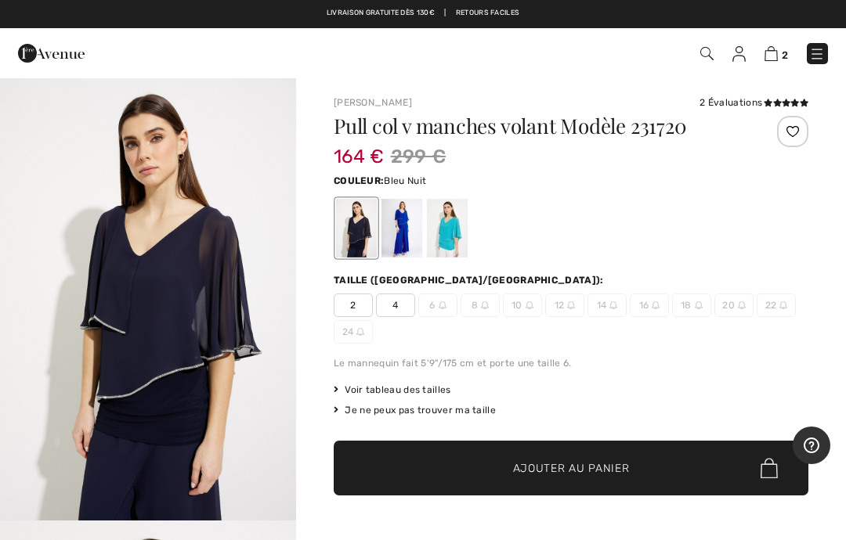
click at [451, 230] on div at bounding box center [447, 228] width 41 height 59
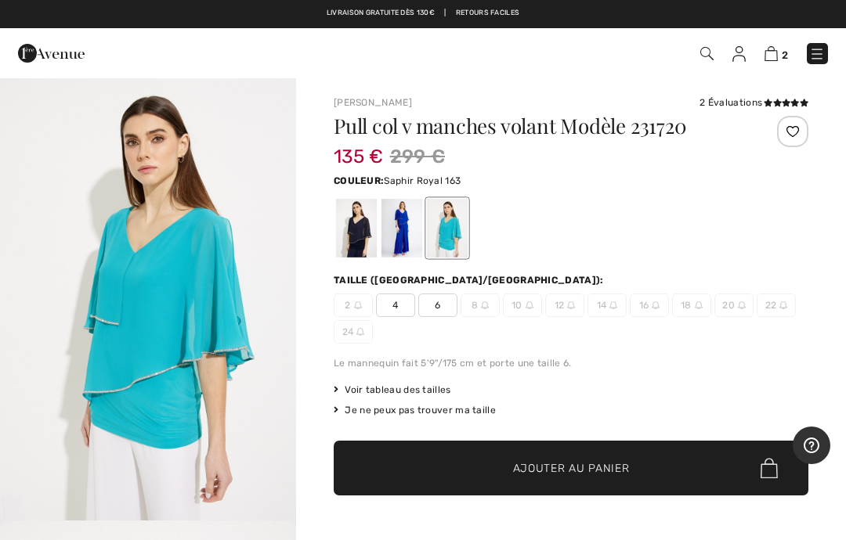
click at [402, 240] on div at bounding box center [401, 228] width 41 height 59
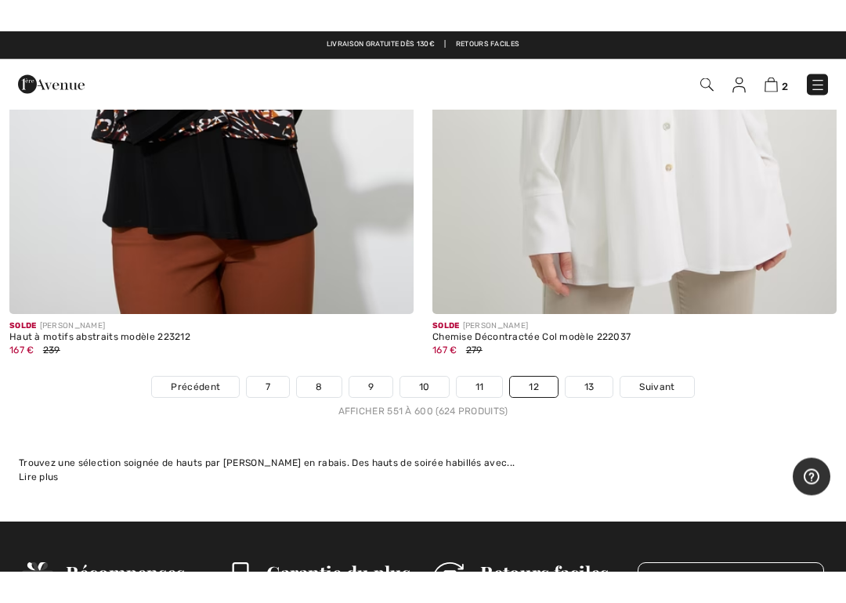
scroll to position [17283, 0]
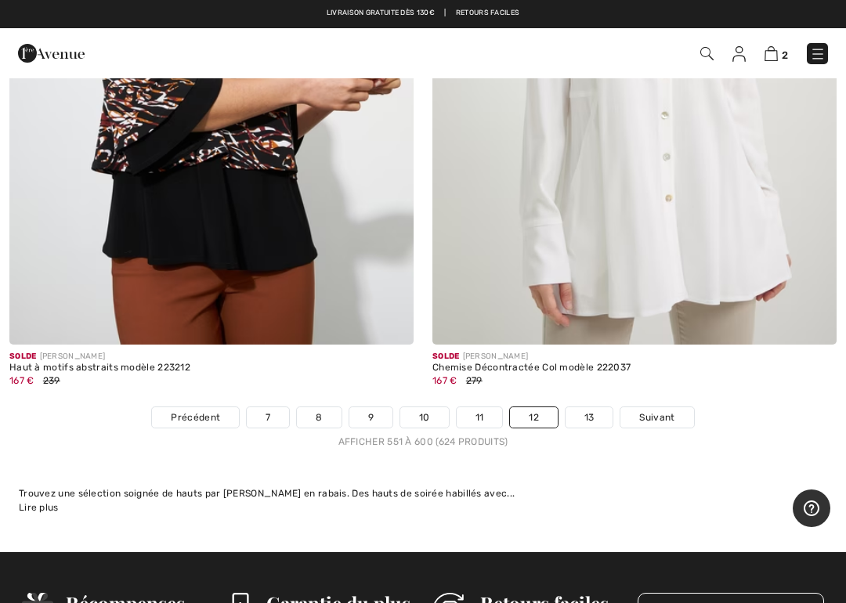
click at [649, 410] on span "Suivant" at bounding box center [656, 417] width 35 height 14
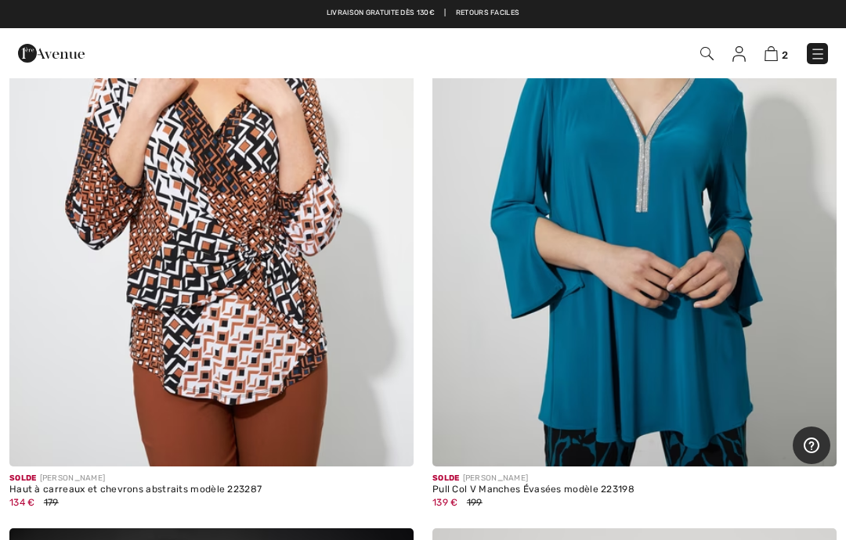
scroll to position [329, 0]
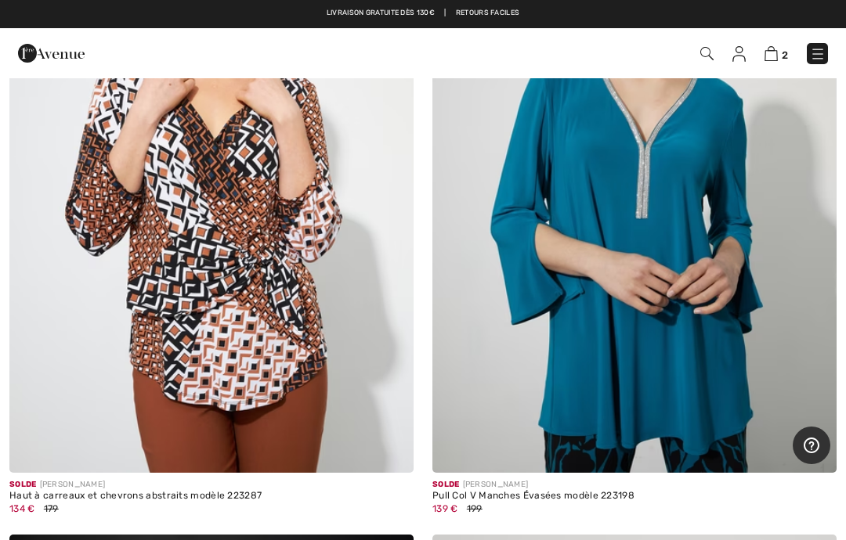
click at [767, 276] on img at bounding box center [634, 170] width 404 height 606
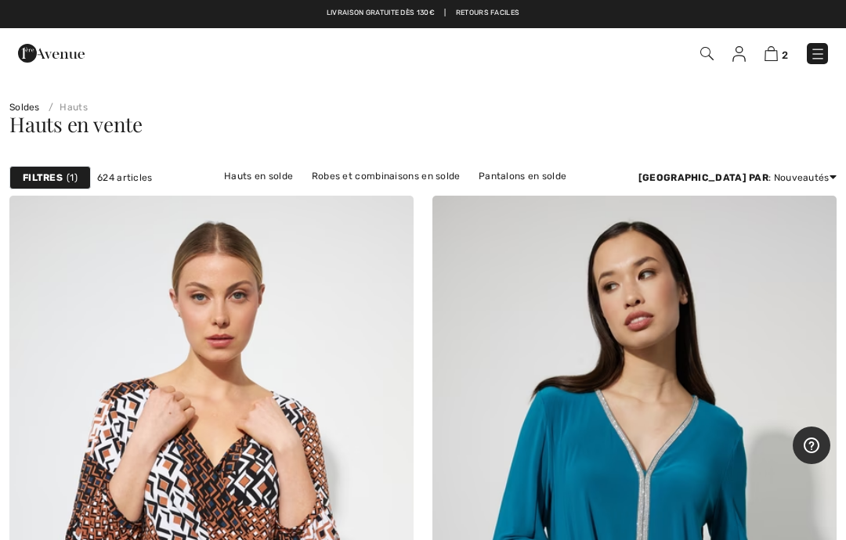
click at [376, 179] on link "Robes et combinaisons en solde" at bounding box center [386, 176] width 164 height 20
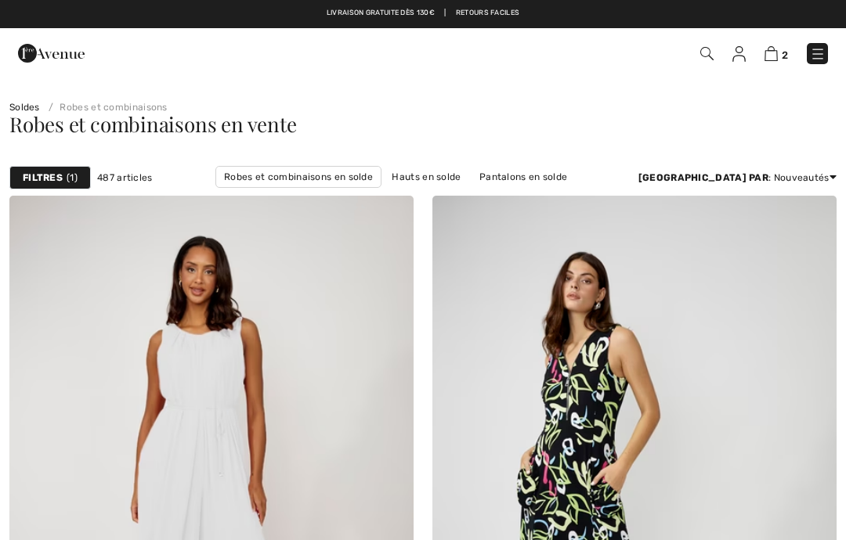
checkbox input "true"
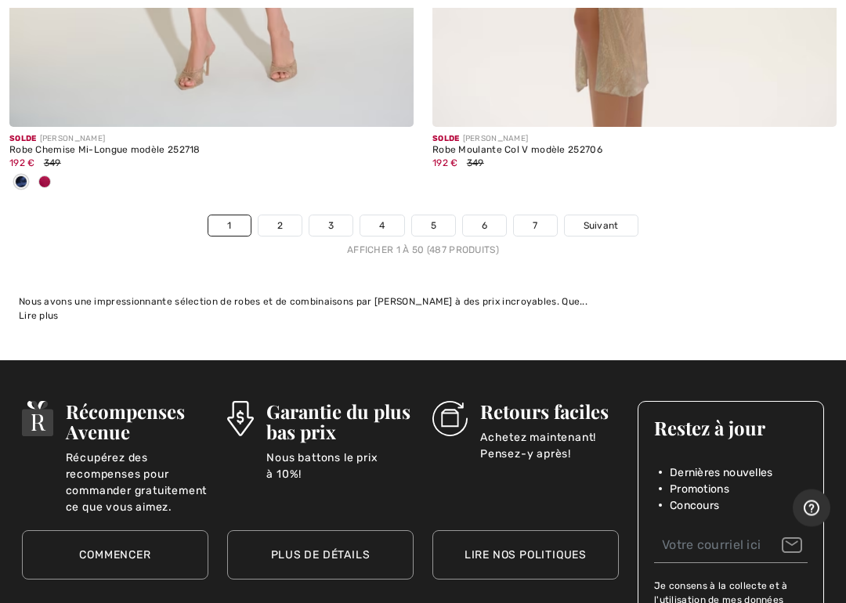
scroll to position [17759, 0]
click at [607, 218] on span "Suivant" at bounding box center [600, 225] width 35 height 14
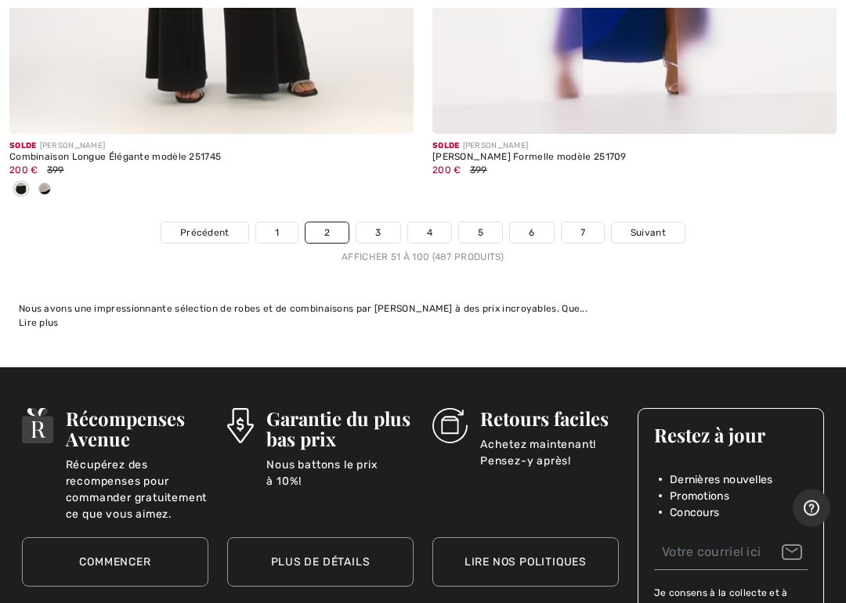
scroll to position [17597, 0]
click at [644, 222] on link "Suivant" at bounding box center [648, 232] width 73 height 20
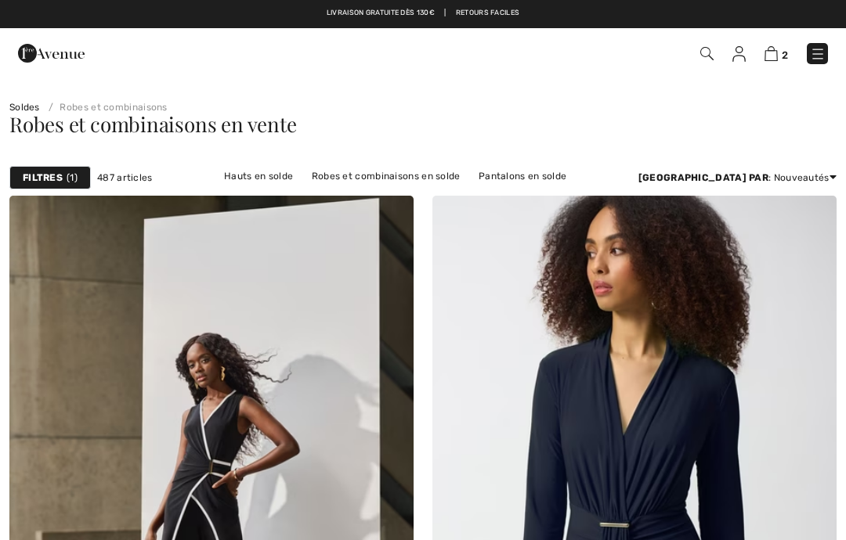
checkbox input "true"
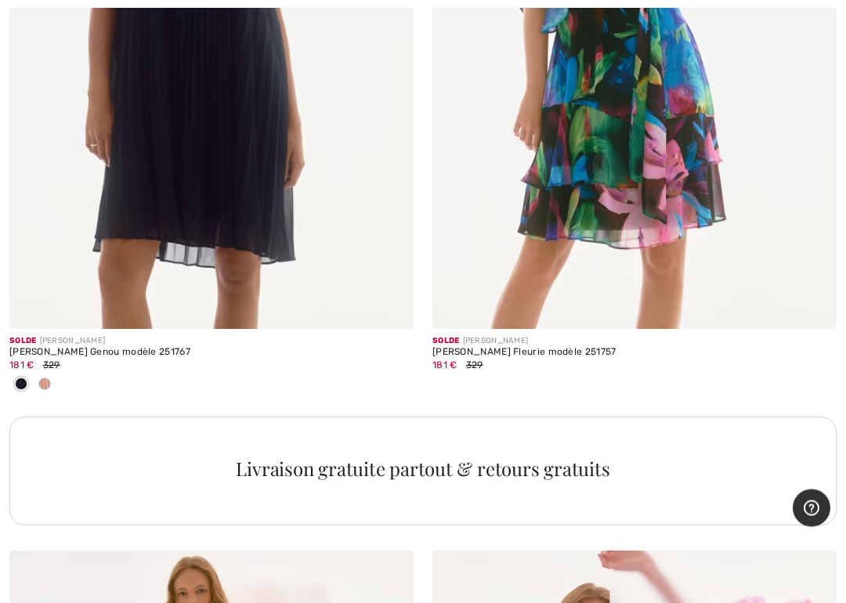
scroll to position [12315, 0]
click at [742, 416] on div "Livraison gratuite partout & retours gratuits" at bounding box center [422, 471] width 827 height 110
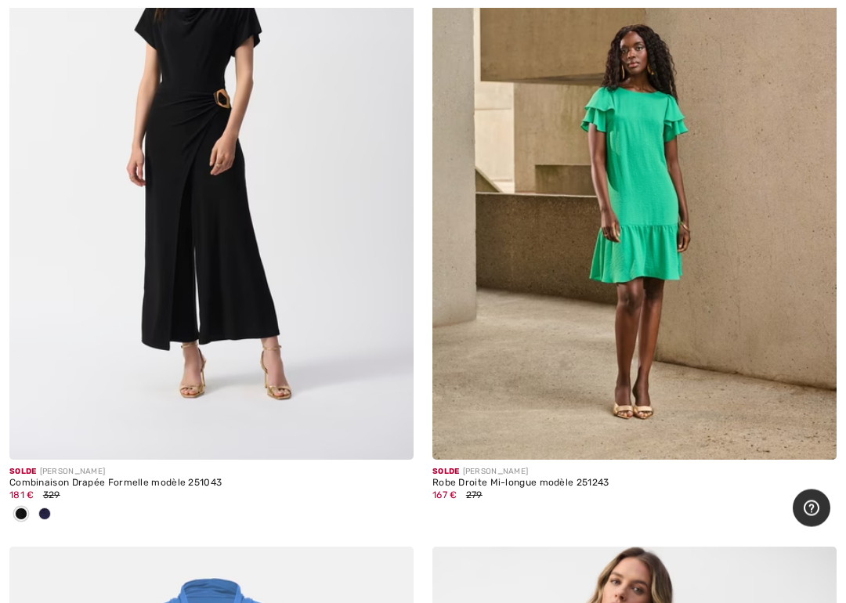
scroll to position [15041, 0]
click at [720, 364] on img at bounding box center [634, 157] width 404 height 606
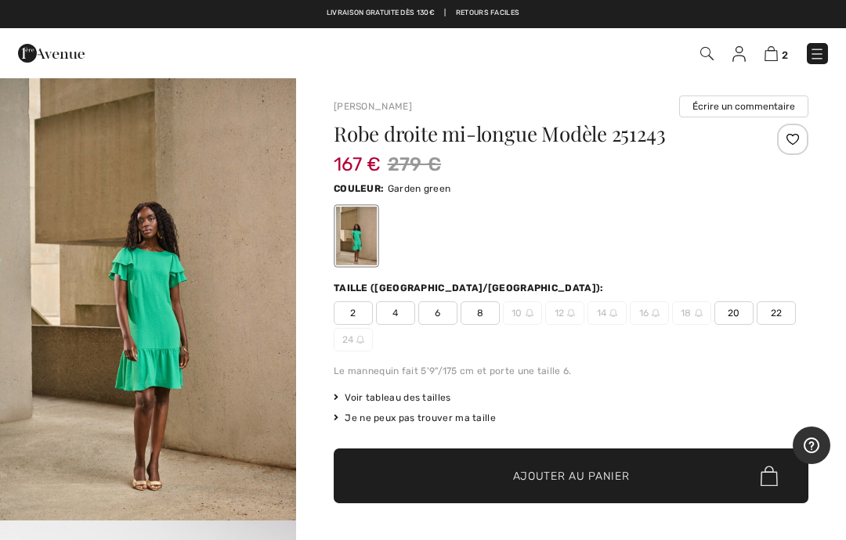
click at [175, 327] on img "1 / 6" at bounding box center [148, 299] width 296 height 444
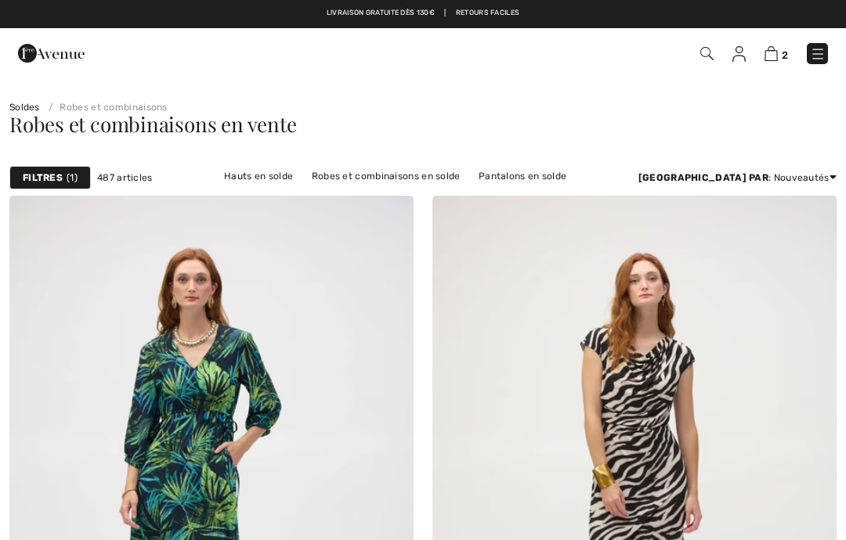
checkbox input "true"
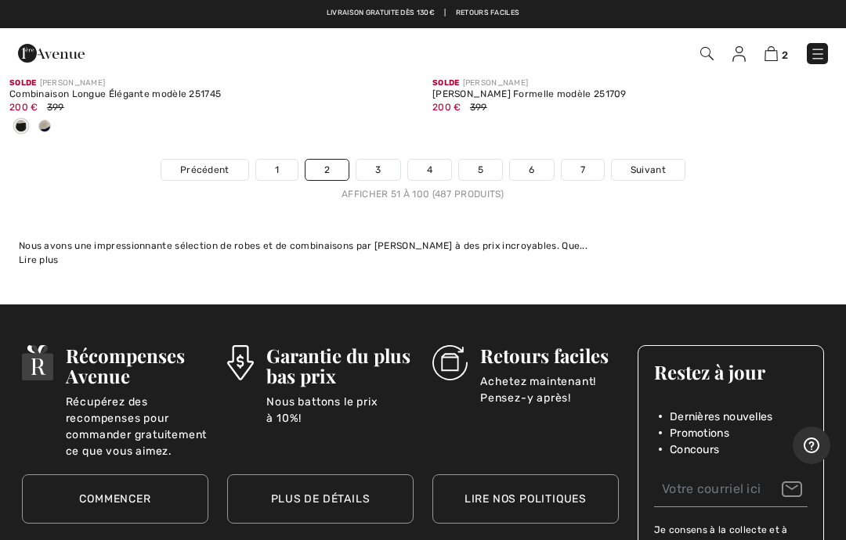
click at [658, 163] on span "Suivant" at bounding box center [647, 170] width 35 height 14
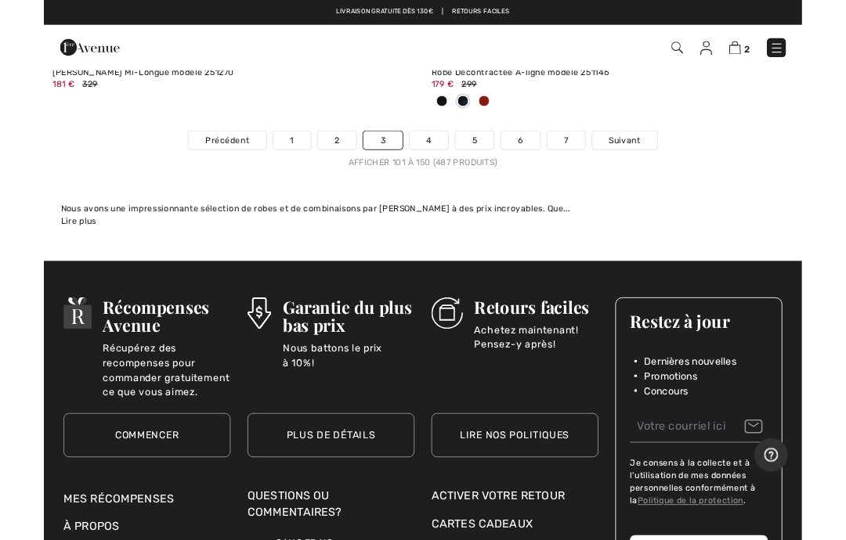
scroll to position [17643, 0]
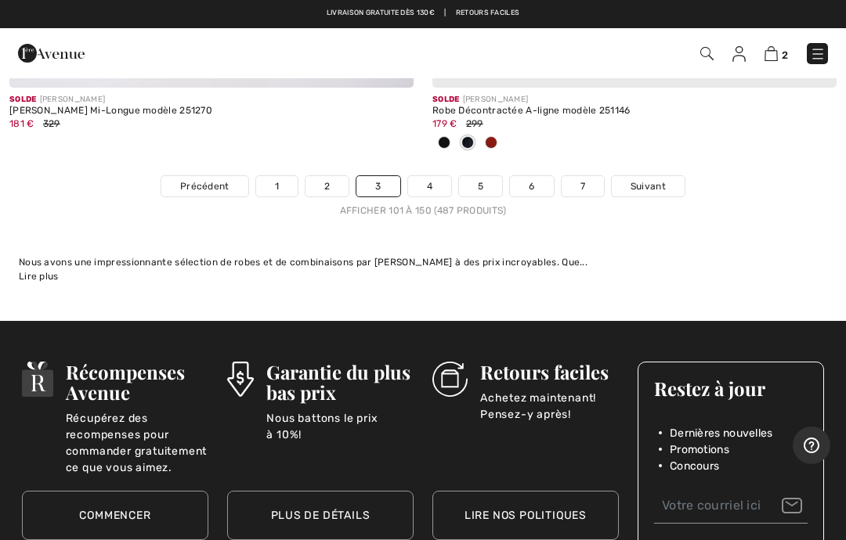
click at [646, 179] on span "Suivant" at bounding box center [647, 186] width 35 height 14
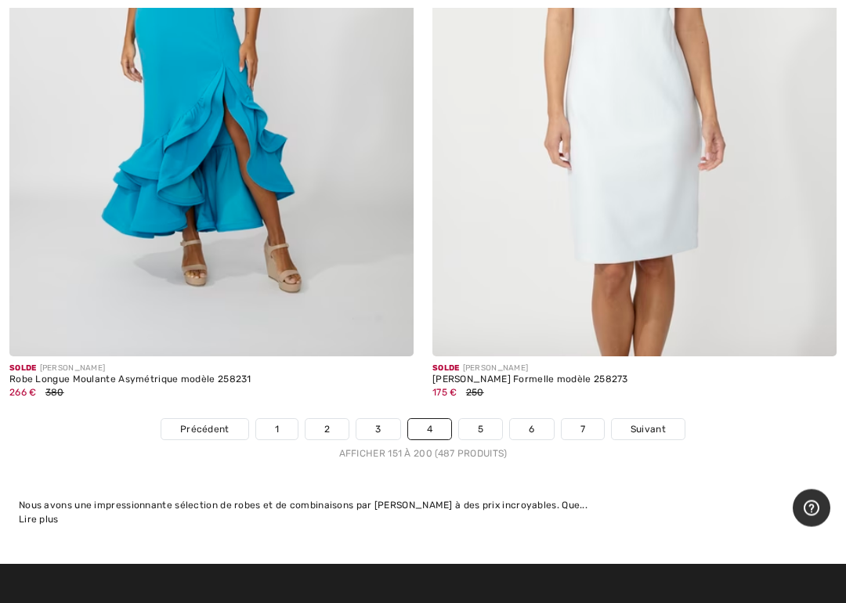
scroll to position [17219, 0]
click at [658, 422] on span "Suivant" at bounding box center [647, 429] width 35 height 14
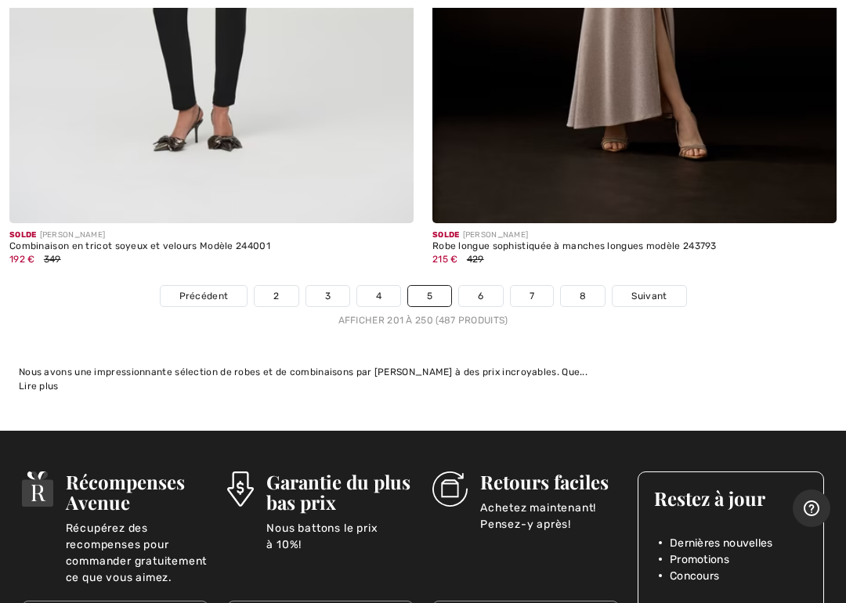
scroll to position [17460, 0]
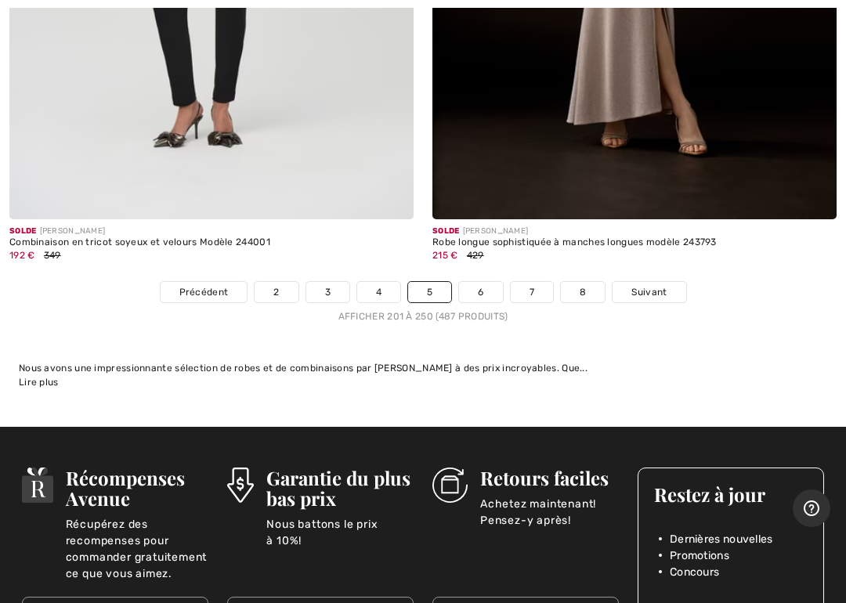
click at [640, 285] on span "Suivant" at bounding box center [648, 292] width 35 height 14
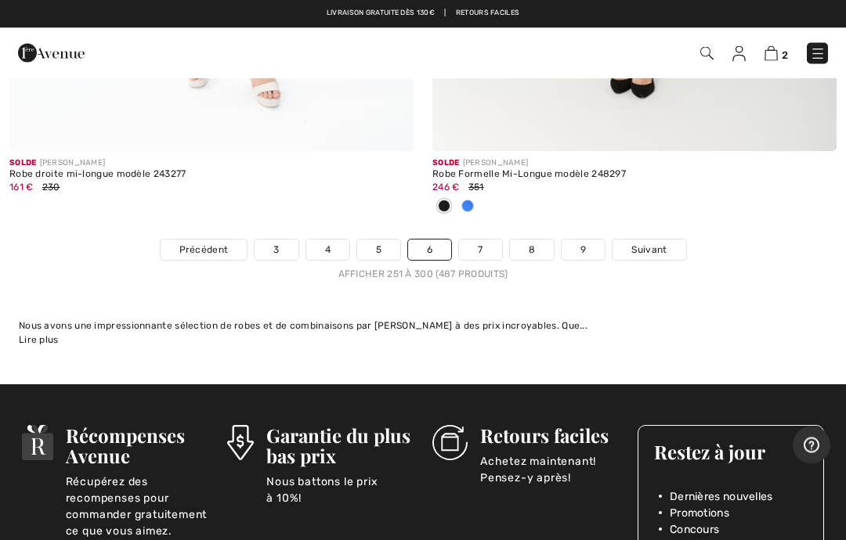
scroll to position [17579, 0]
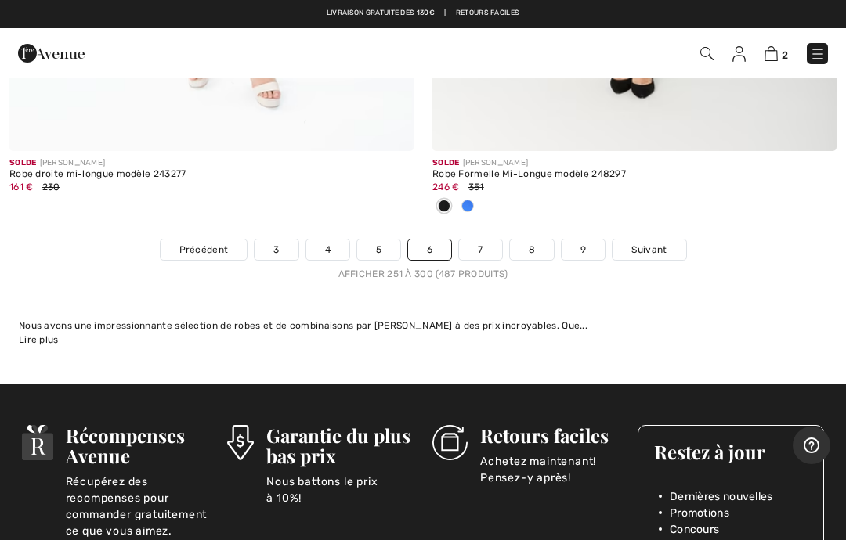
click at [650, 243] on span "Suivant" at bounding box center [648, 250] width 35 height 14
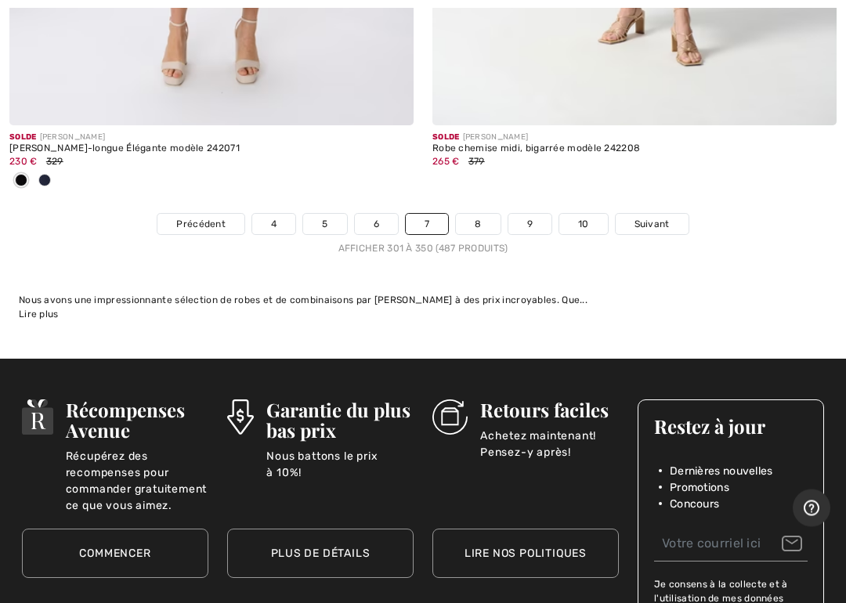
scroll to position [17631, 0]
click at [662, 217] on span "Suivant" at bounding box center [651, 224] width 35 height 14
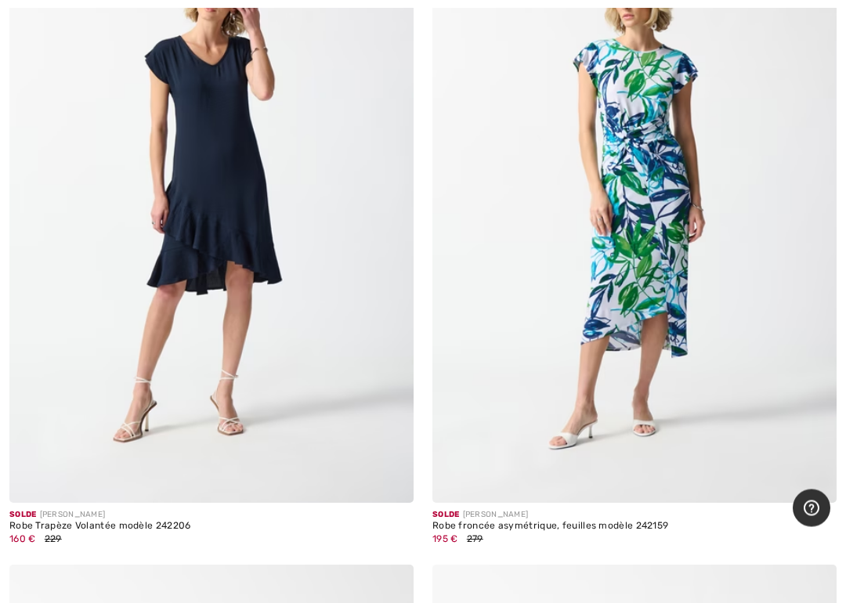
scroll to position [4491, 0]
click at [311, 315] on img at bounding box center [211, 200] width 404 height 606
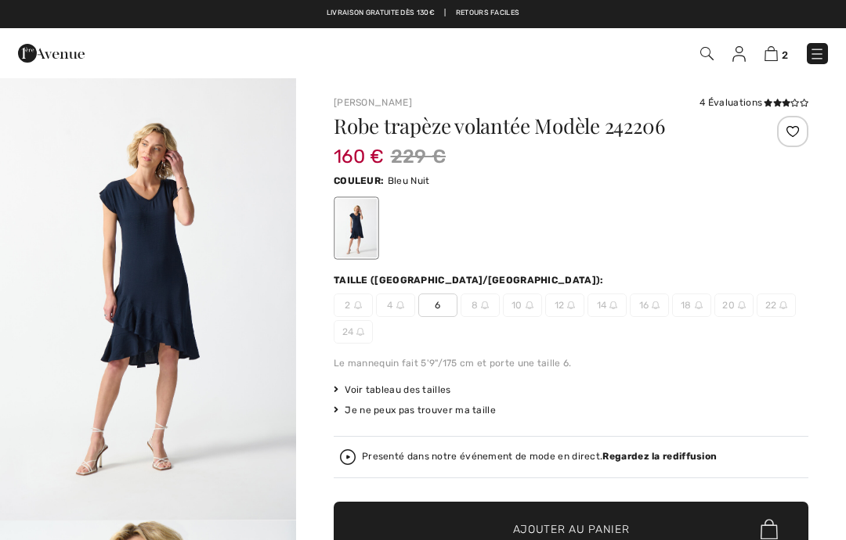
checkbox input "true"
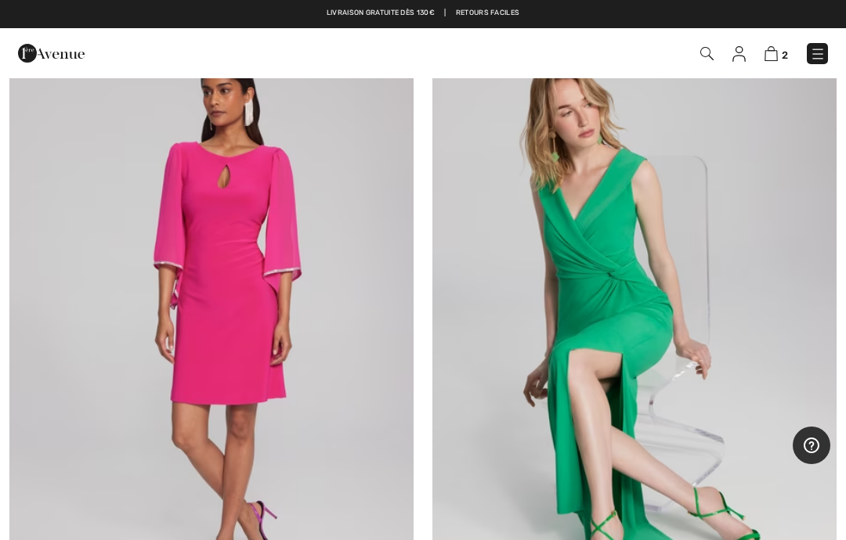
scroll to position [9293, 0]
click at [346, 302] on img at bounding box center [211, 351] width 404 height 606
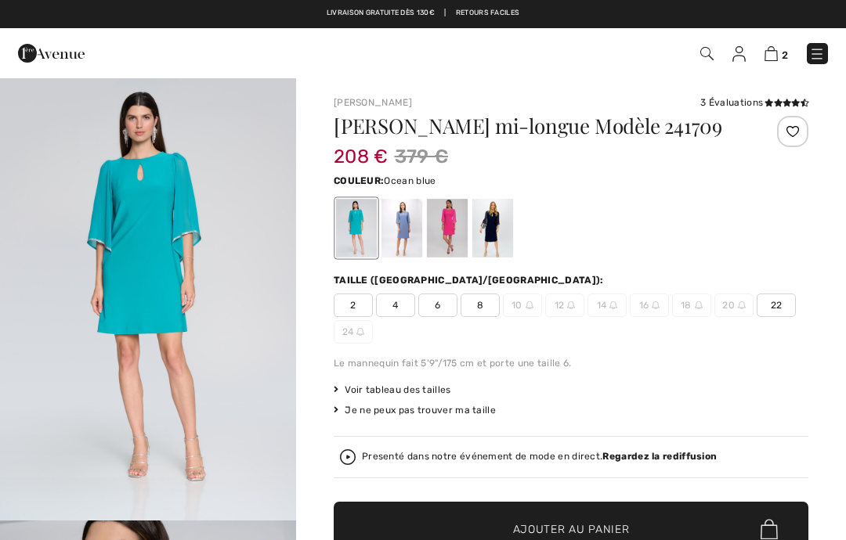
checkbox input "true"
click at [449, 228] on div at bounding box center [447, 228] width 41 height 59
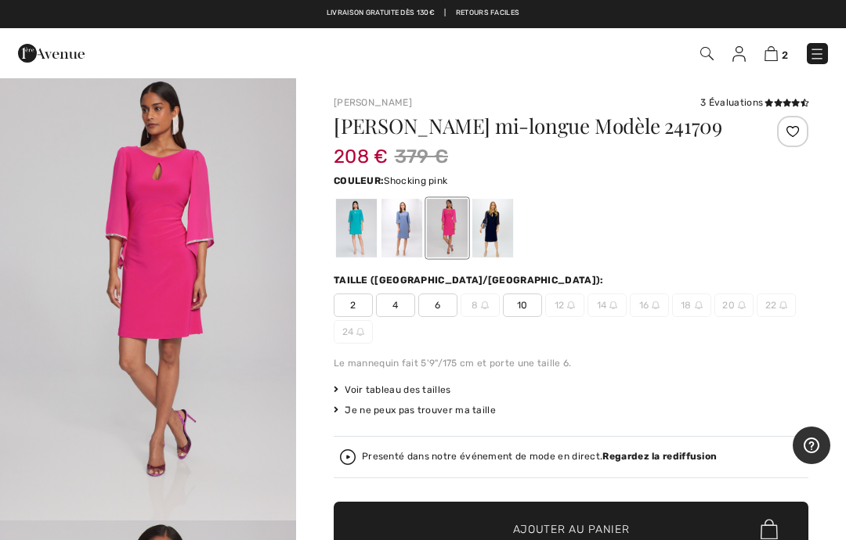
click at [362, 227] on div at bounding box center [356, 228] width 41 height 59
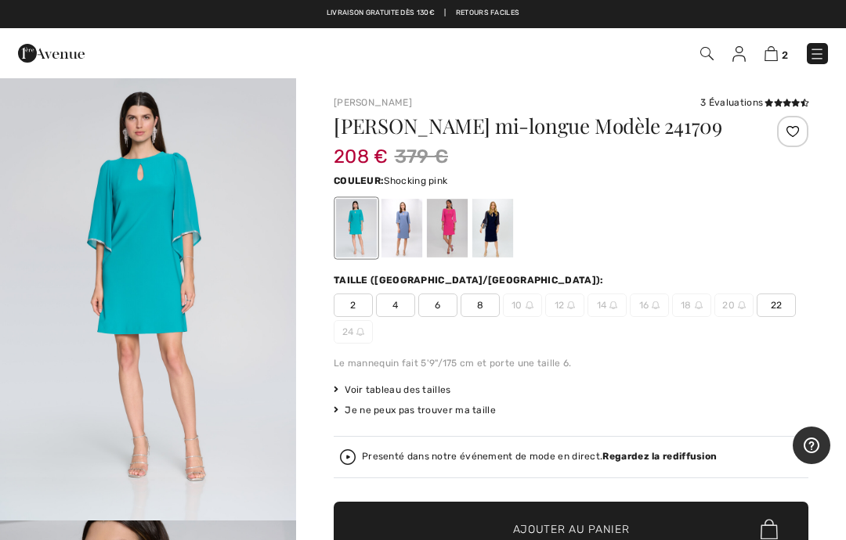
click at [447, 233] on div at bounding box center [447, 228] width 41 height 59
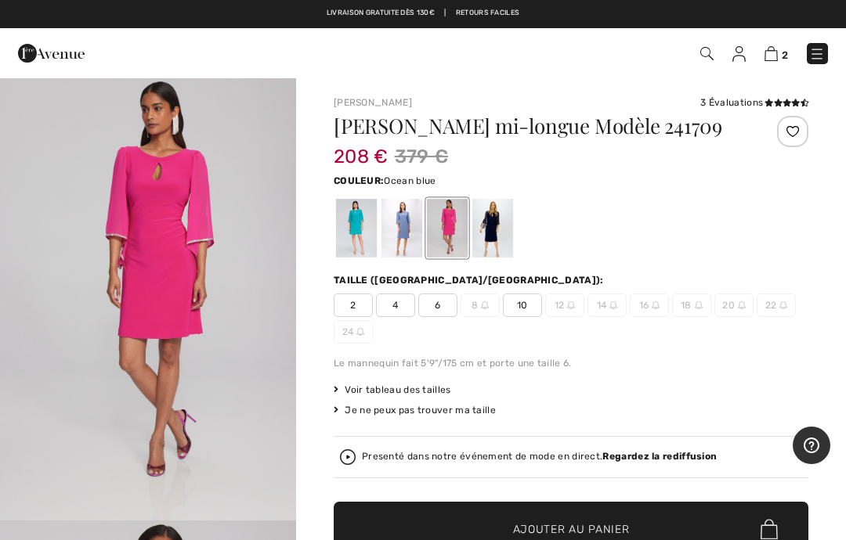
click at [355, 249] on div at bounding box center [356, 228] width 41 height 59
click at [363, 228] on div at bounding box center [356, 228] width 41 height 59
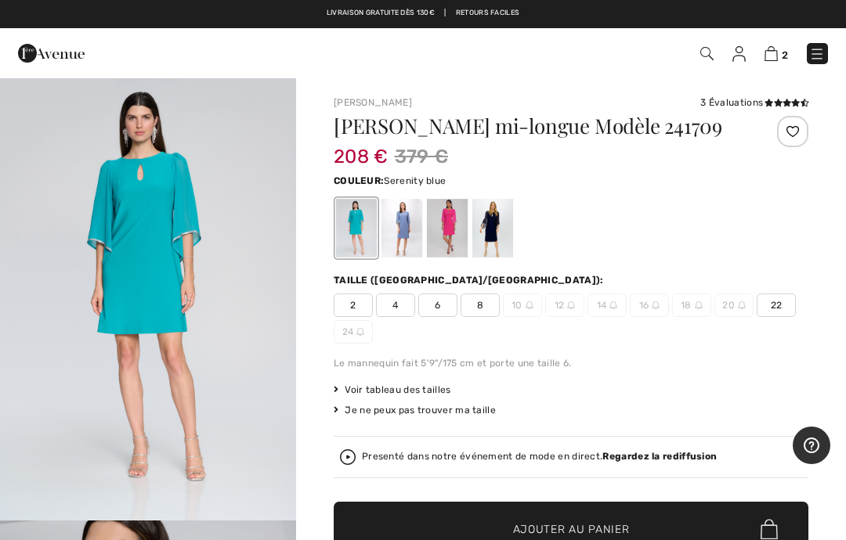
click at [415, 228] on div at bounding box center [401, 228] width 41 height 59
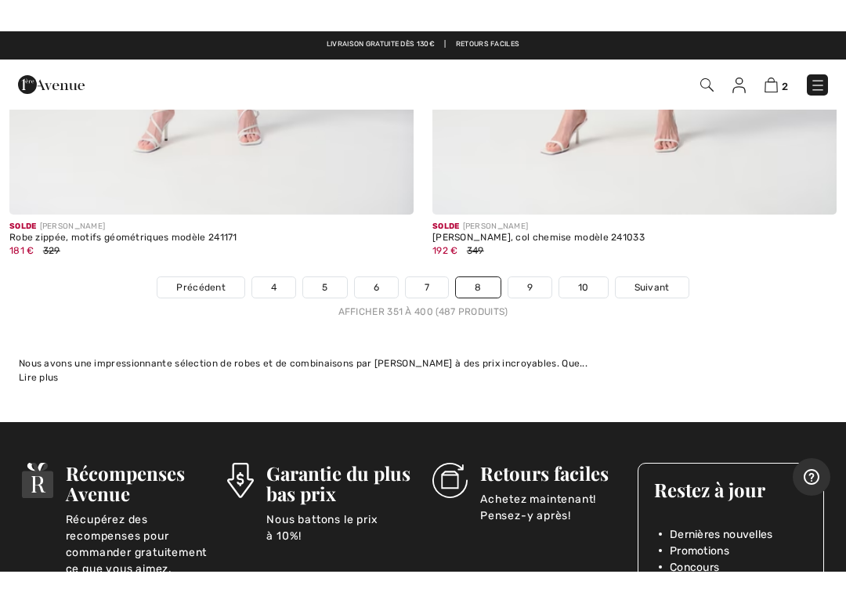
scroll to position [17588, 0]
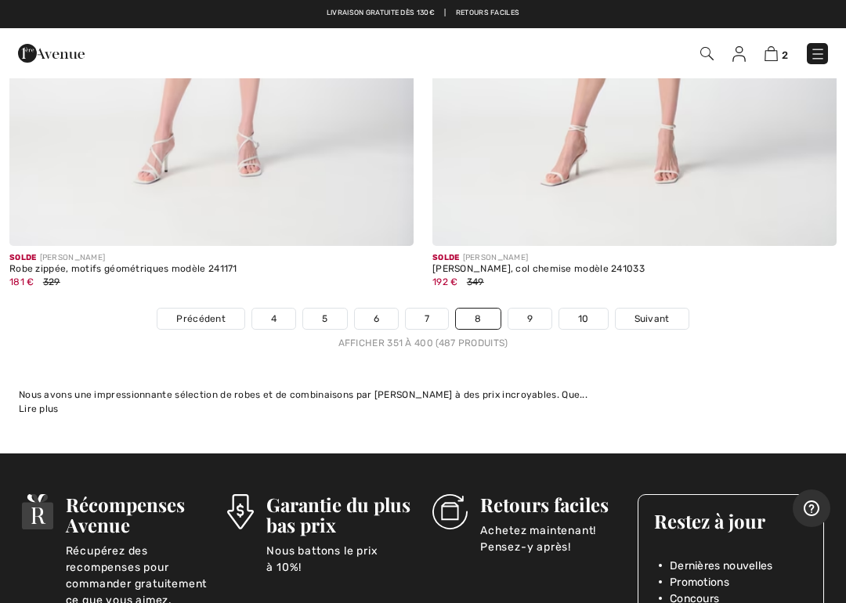
click at [651, 312] on span "Suivant" at bounding box center [651, 319] width 35 height 14
click at [664, 308] on link "Suivant" at bounding box center [651, 318] width 73 height 20
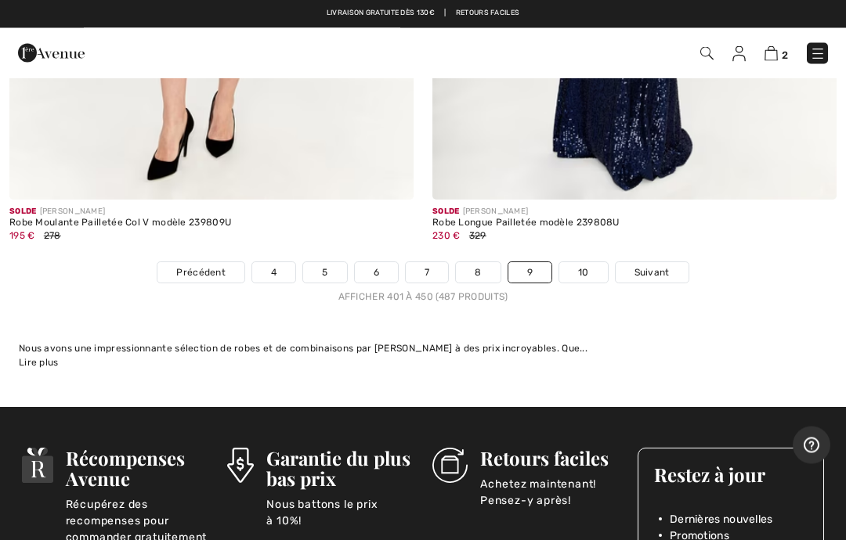
scroll to position [17453, 0]
click at [658, 265] on span "Suivant" at bounding box center [651, 272] width 35 height 14
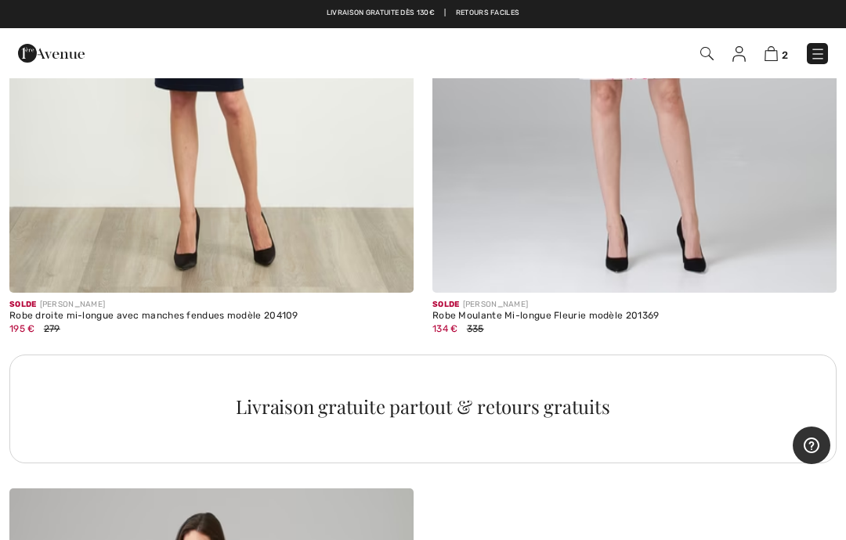
scroll to position [12349, 0]
